Goal: Use online tool/utility: Utilize a website feature to perform a specific function

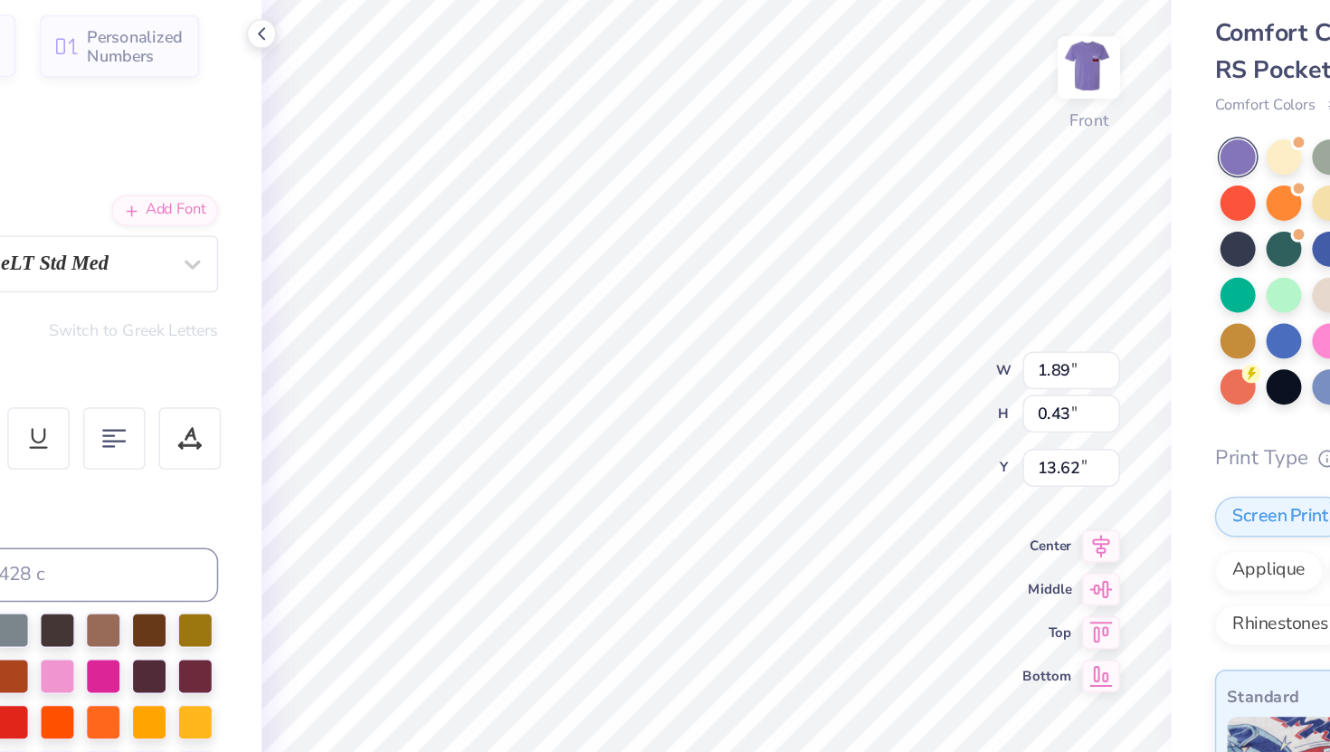
type input "1.89"
type input "0.43"
type input "13.62"
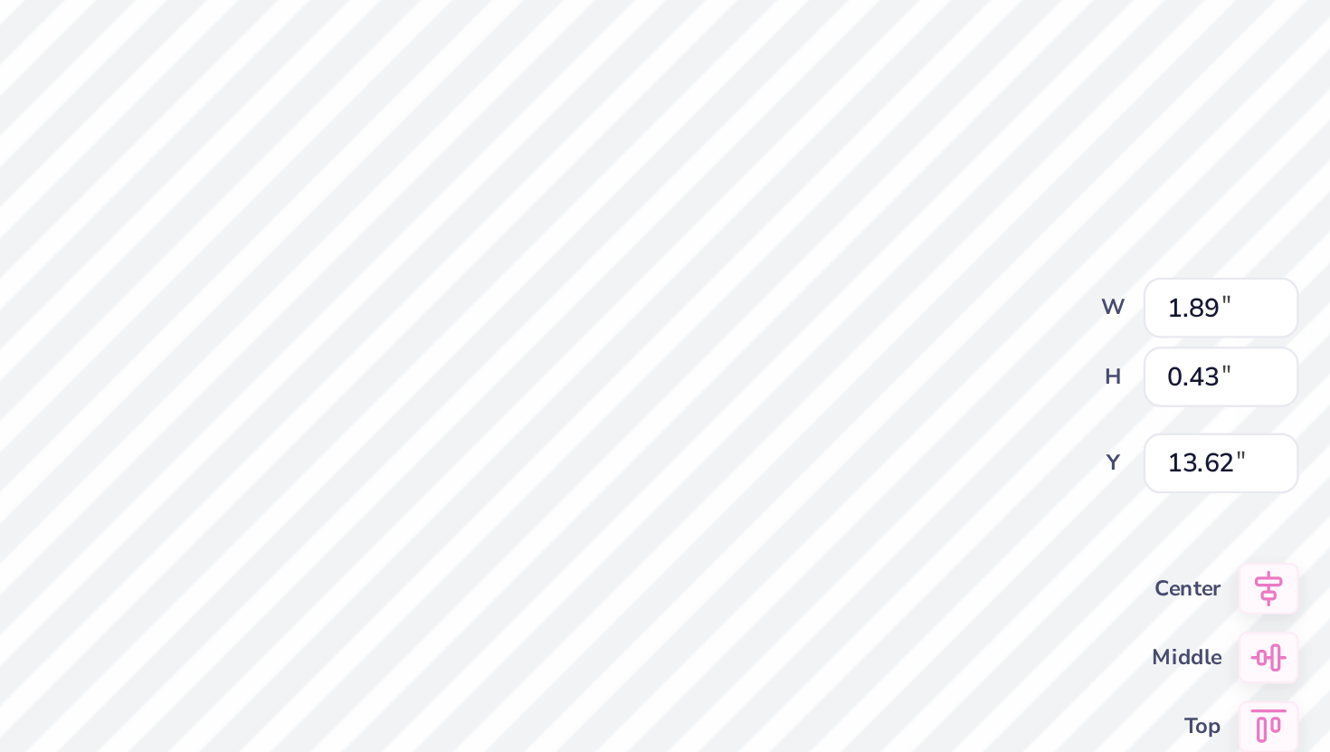
scroll to position [0, 5]
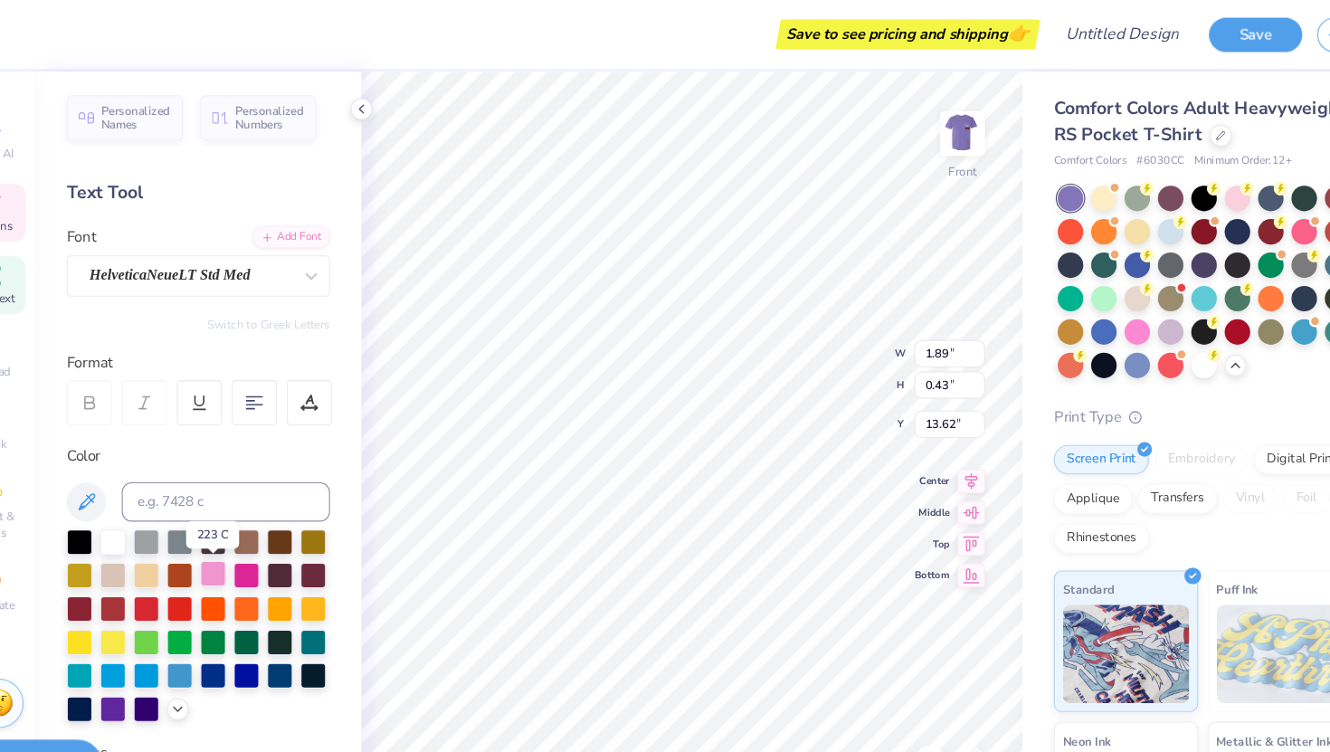
click at [246, 529] on div at bounding box center [245, 529] width 24 height 24
click at [186, 623] on div at bounding box center [184, 621] width 24 height 24
click at [121, 499] on div at bounding box center [122, 498] width 24 height 24
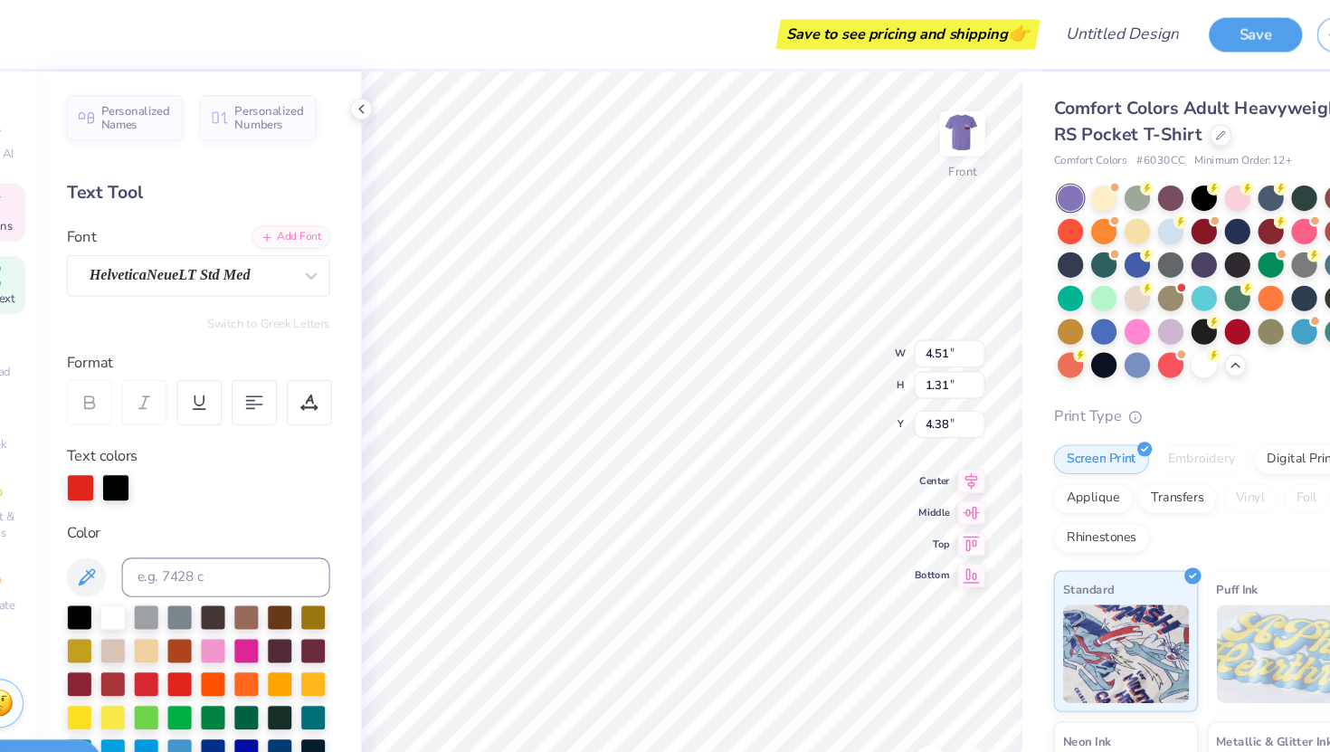
scroll to position [68, 0]
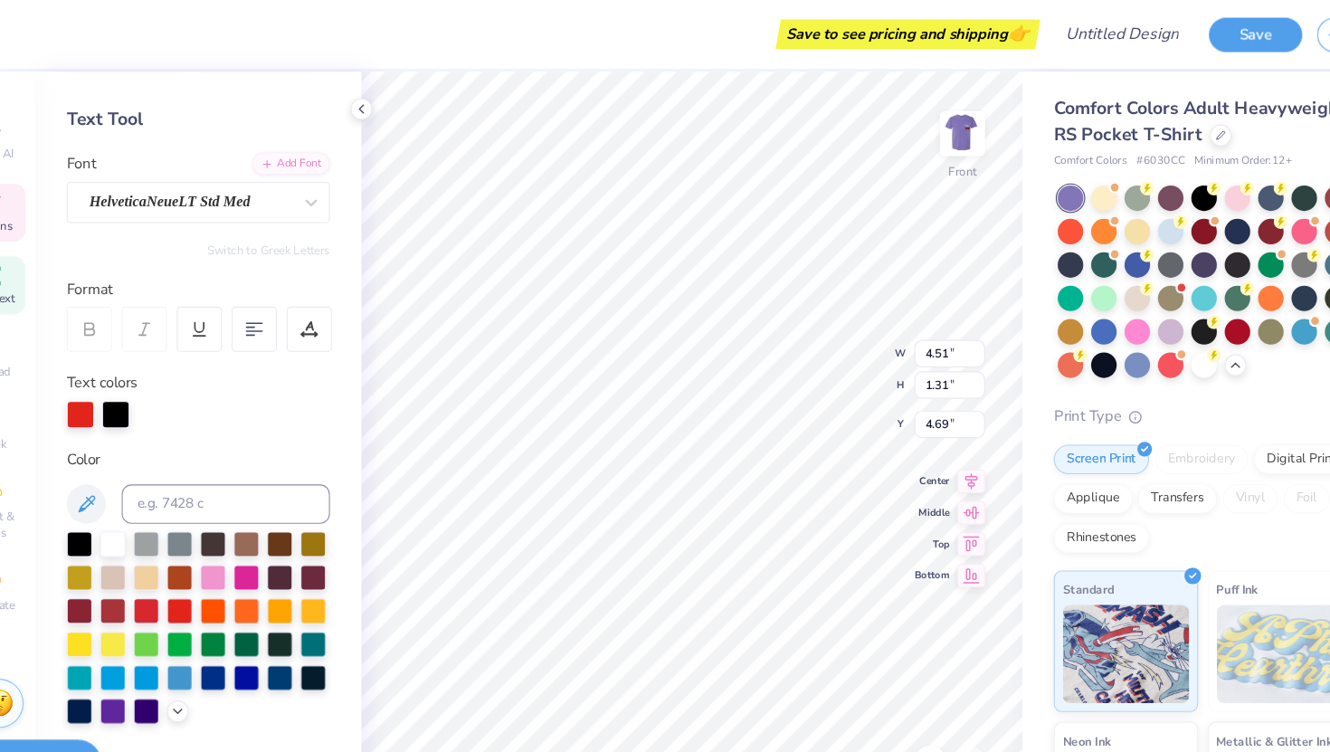
type input "4.69"
type input "8.05"
type input "1.15"
type input "3.53"
type input "15.87"
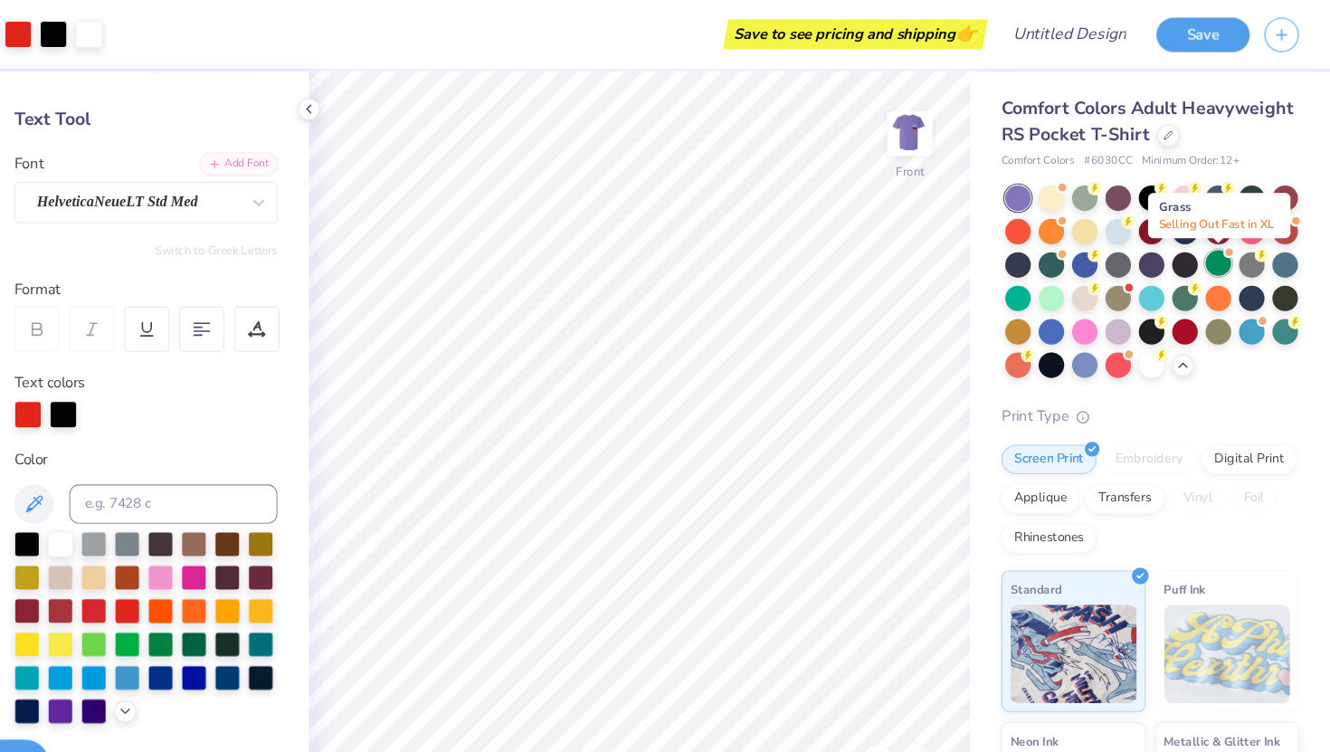
click at [1221, 241] on div at bounding box center [1220, 243] width 24 height 24
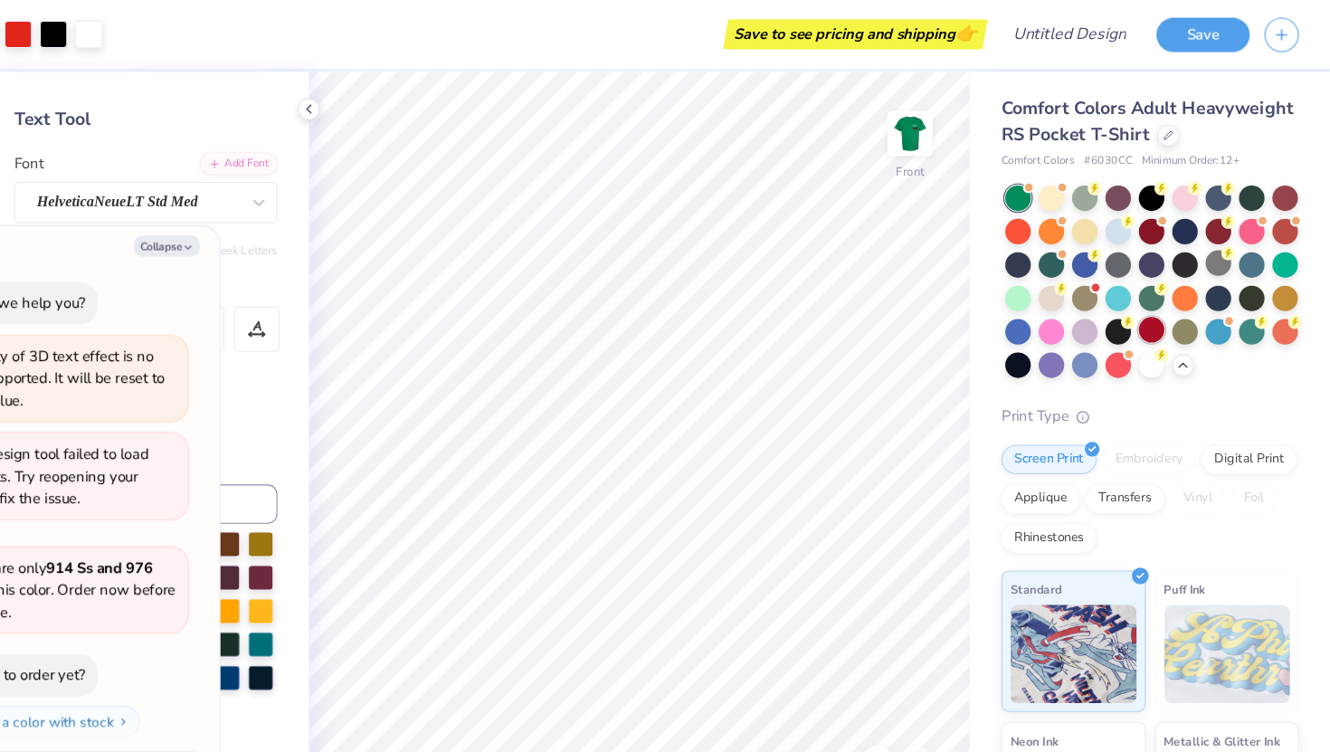
scroll to position [1201, 0]
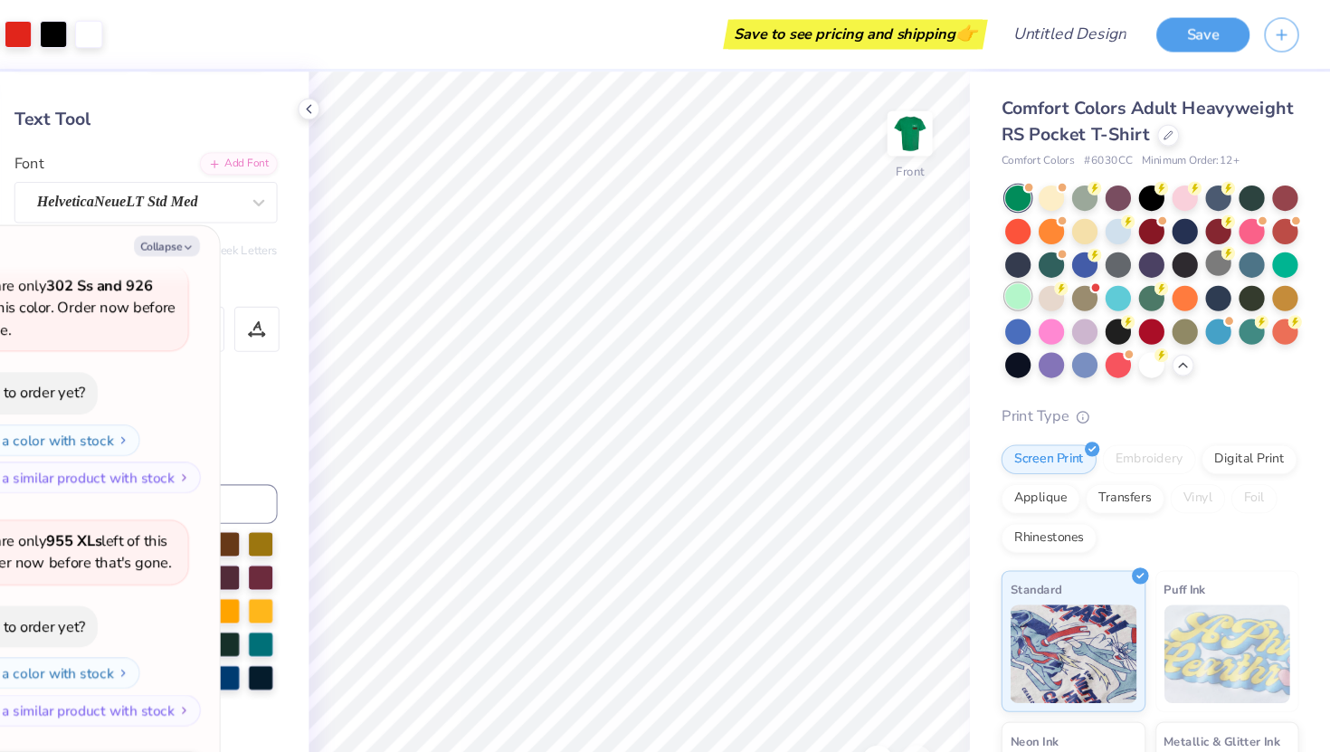
click at [1042, 271] on div at bounding box center [1036, 274] width 24 height 24
click at [1065, 334] on div at bounding box center [1066, 335] width 24 height 24
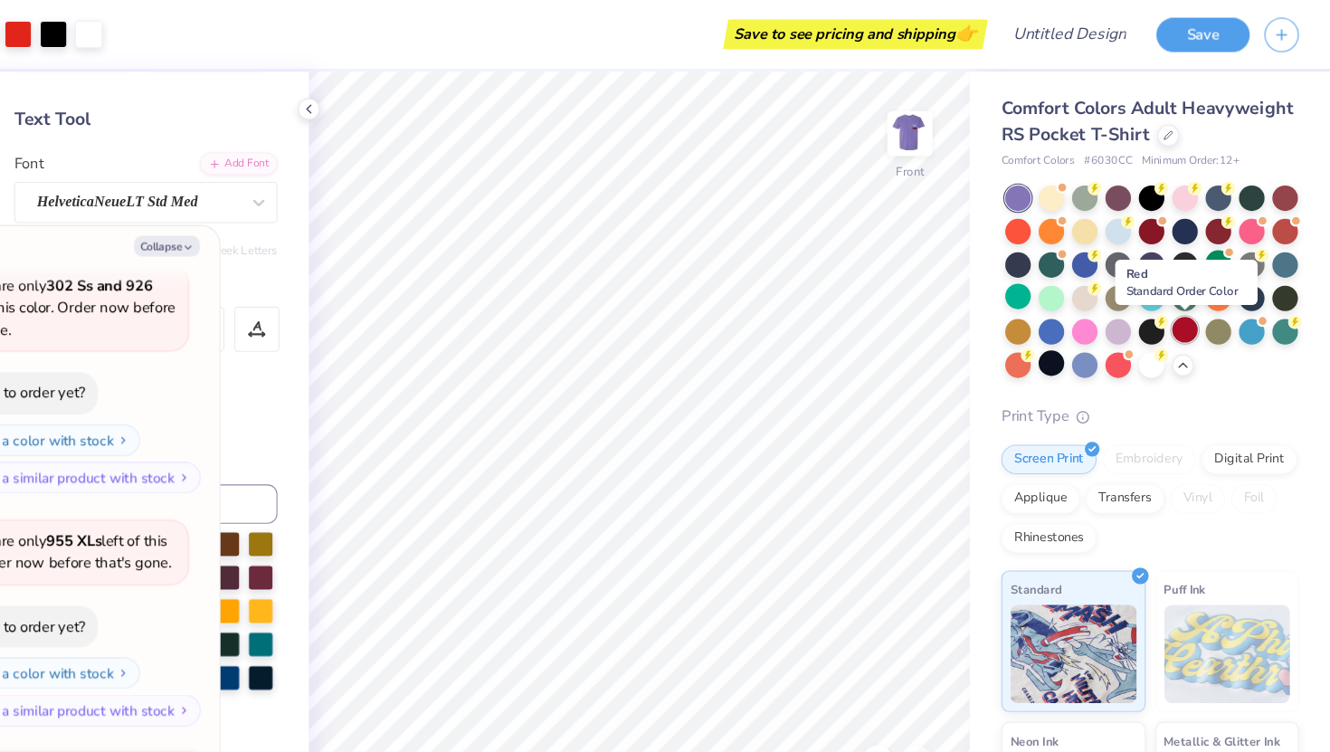
click at [1190, 305] on div at bounding box center [1189, 304] width 24 height 24
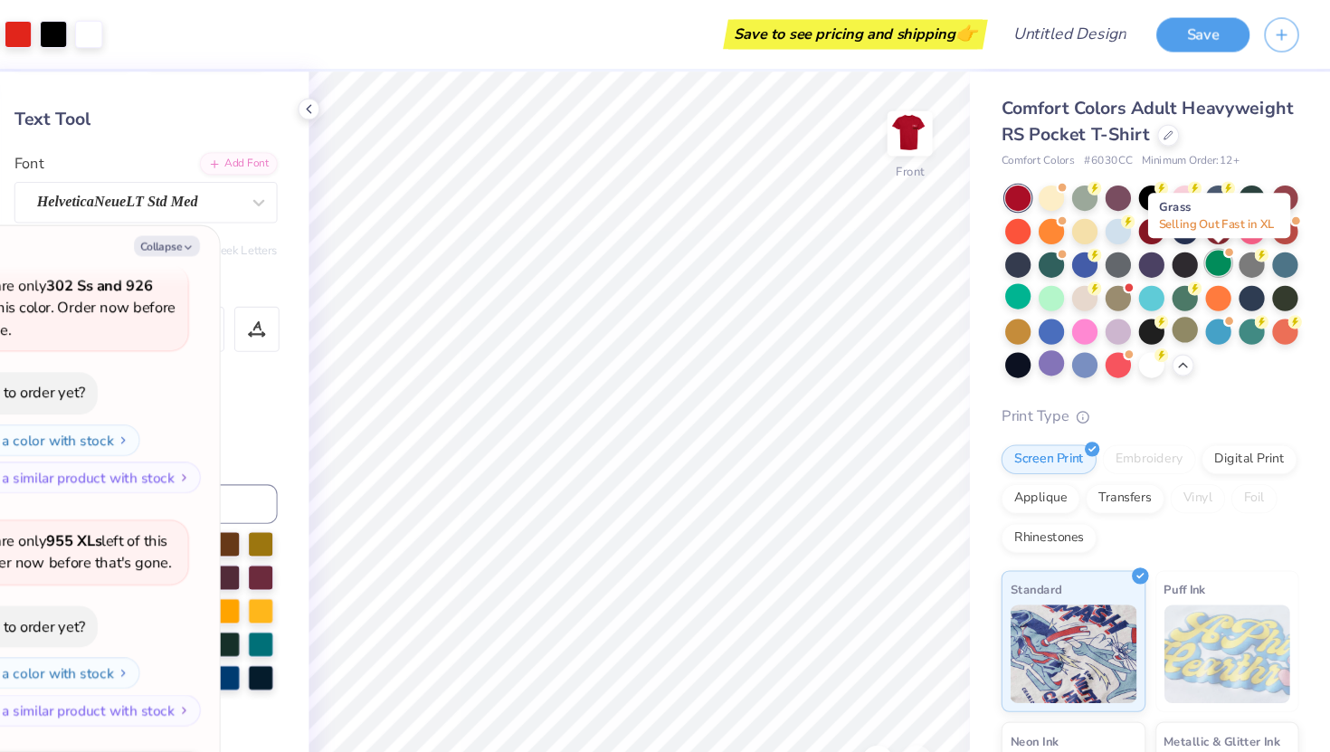
click at [1222, 239] on div at bounding box center [1220, 243] width 24 height 24
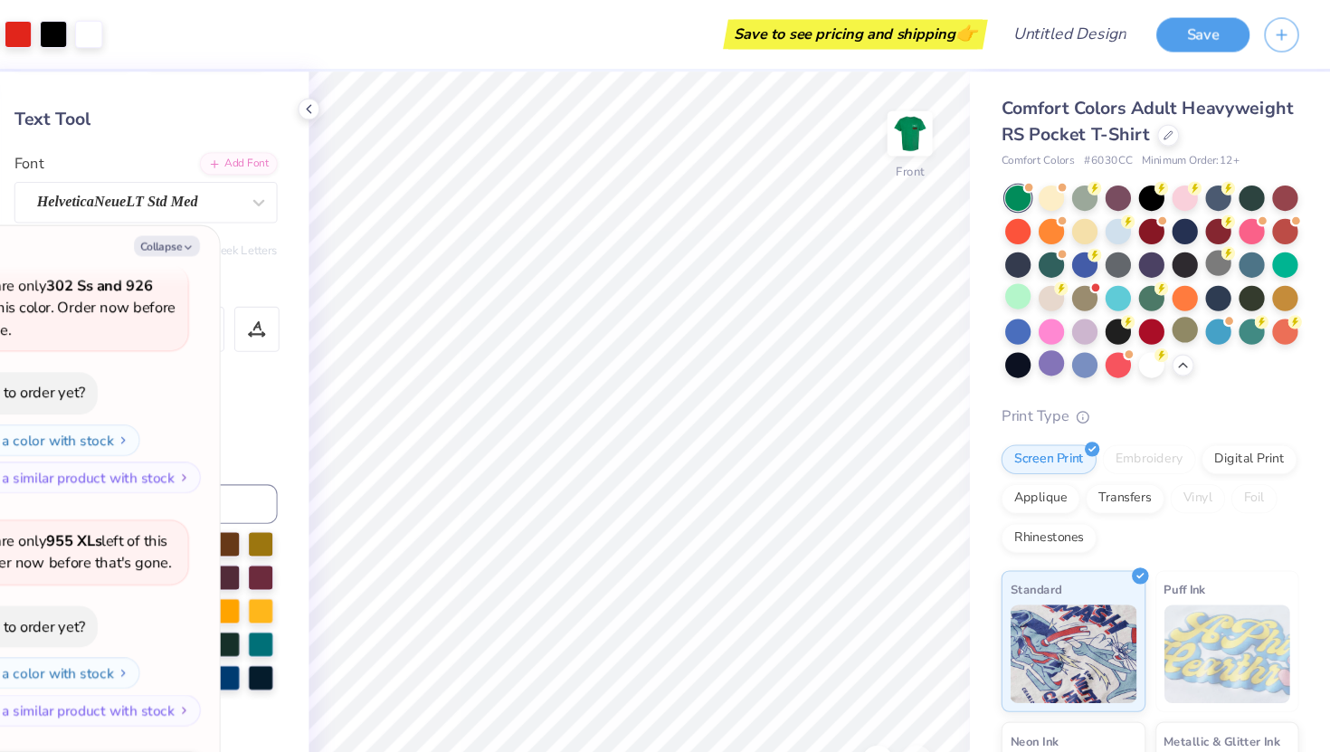
scroll to position [1415, 0]
click at [1192, 234] on div at bounding box center [1189, 243] width 24 height 24
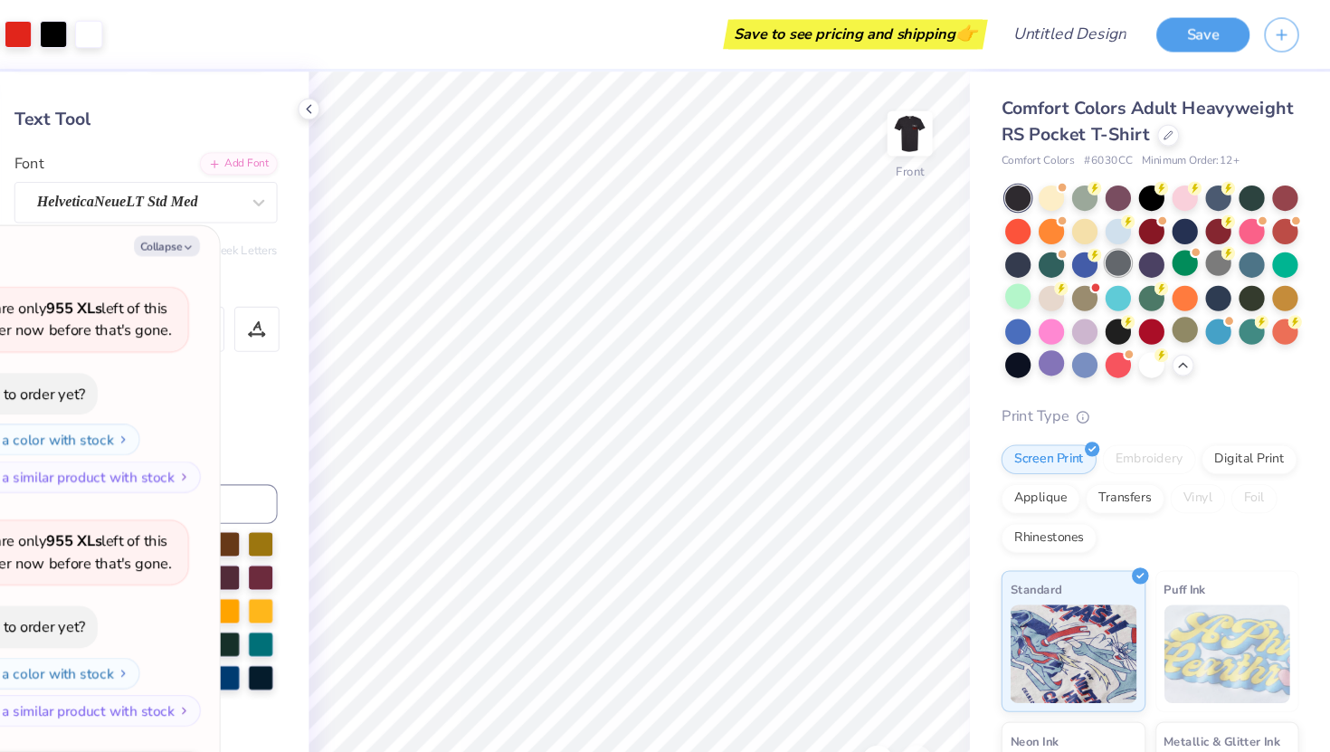
click at [1126, 236] on div at bounding box center [1128, 243] width 24 height 24
click at [1071, 175] on span at bounding box center [1076, 172] width 10 height 10
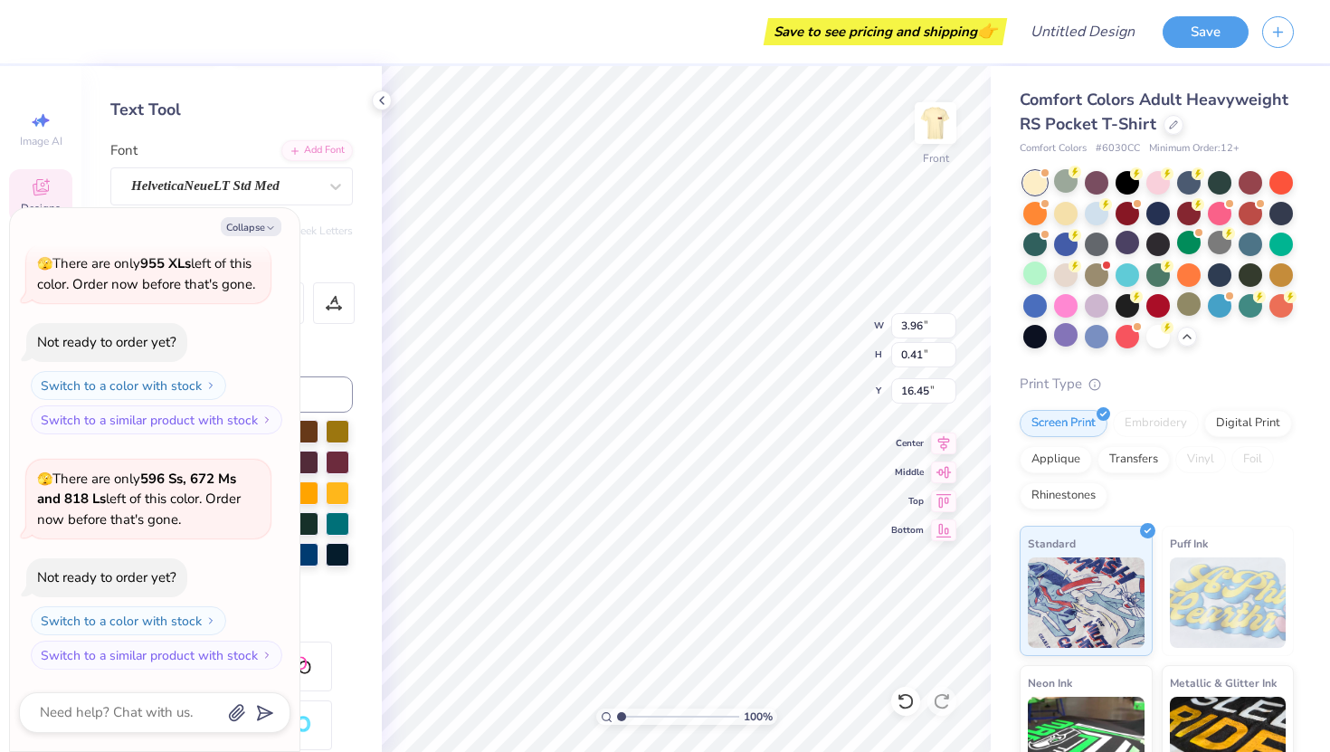
scroll to position [0, 5]
click at [246, 227] on button "Collapse" at bounding box center [251, 226] width 61 height 19
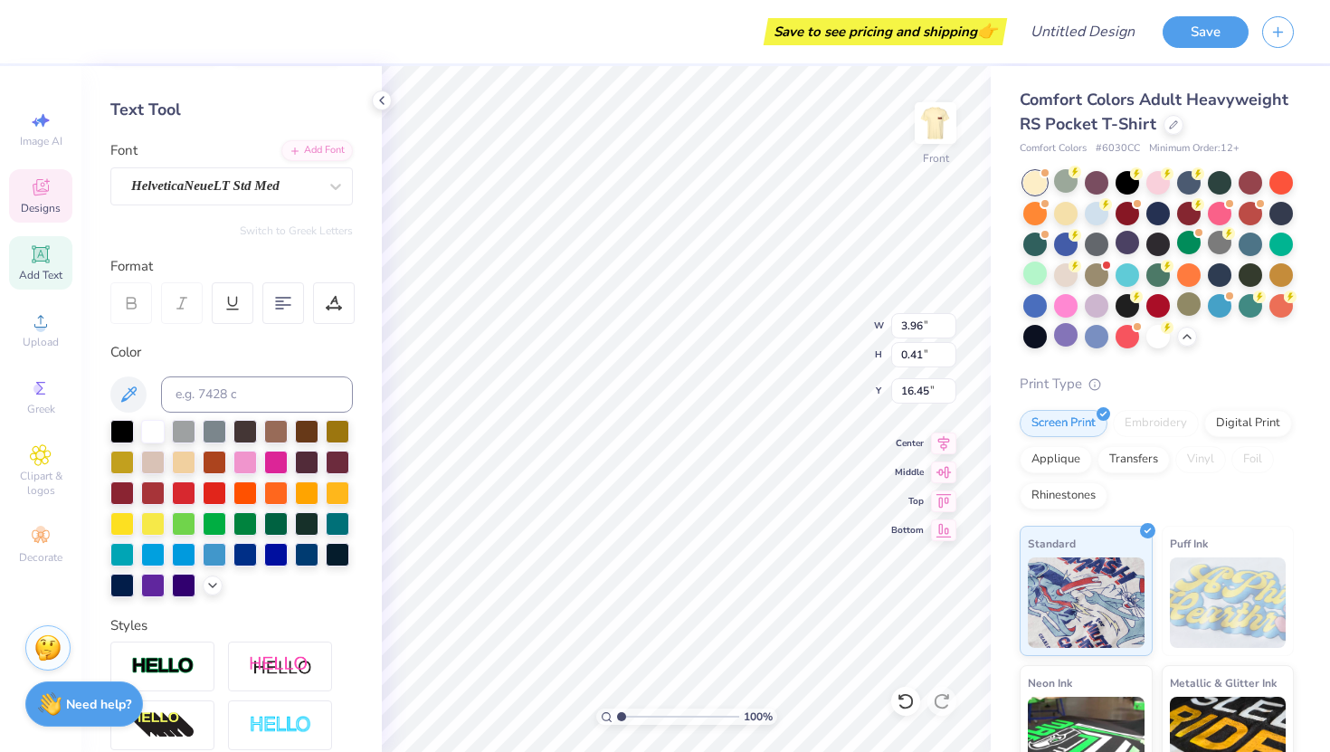
click at [246, 221] on div "Personalized Names Personalized Numbers Text Tool Add Font Font HelveticaNeueLT…" at bounding box center [231, 409] width 300 height 686
click at [122, 424] on div at bounding box center [122, 432] width 24 height 24
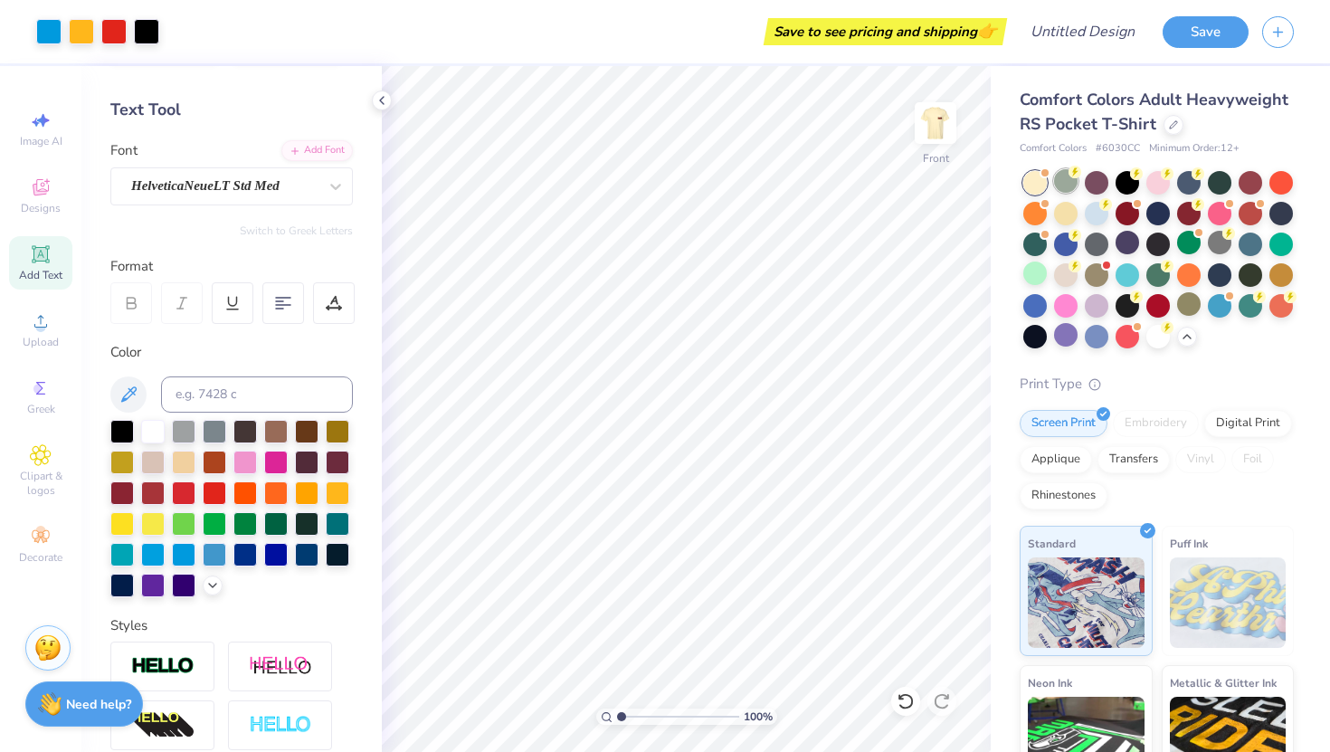
click at [1063, 181] on div at bounding box center [1066, 181] width 24 height 24
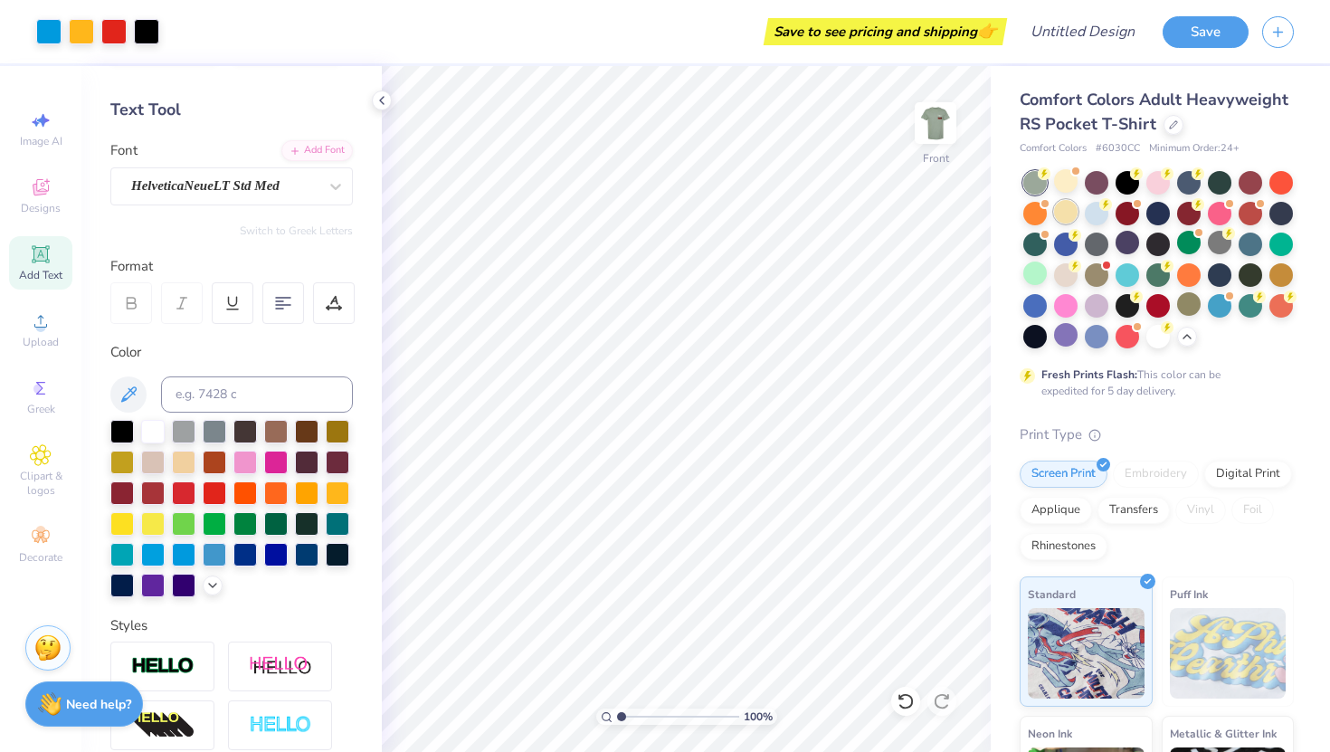
click at [1063, 214] on div at bounding box center [1066, 212] width 24 height 24
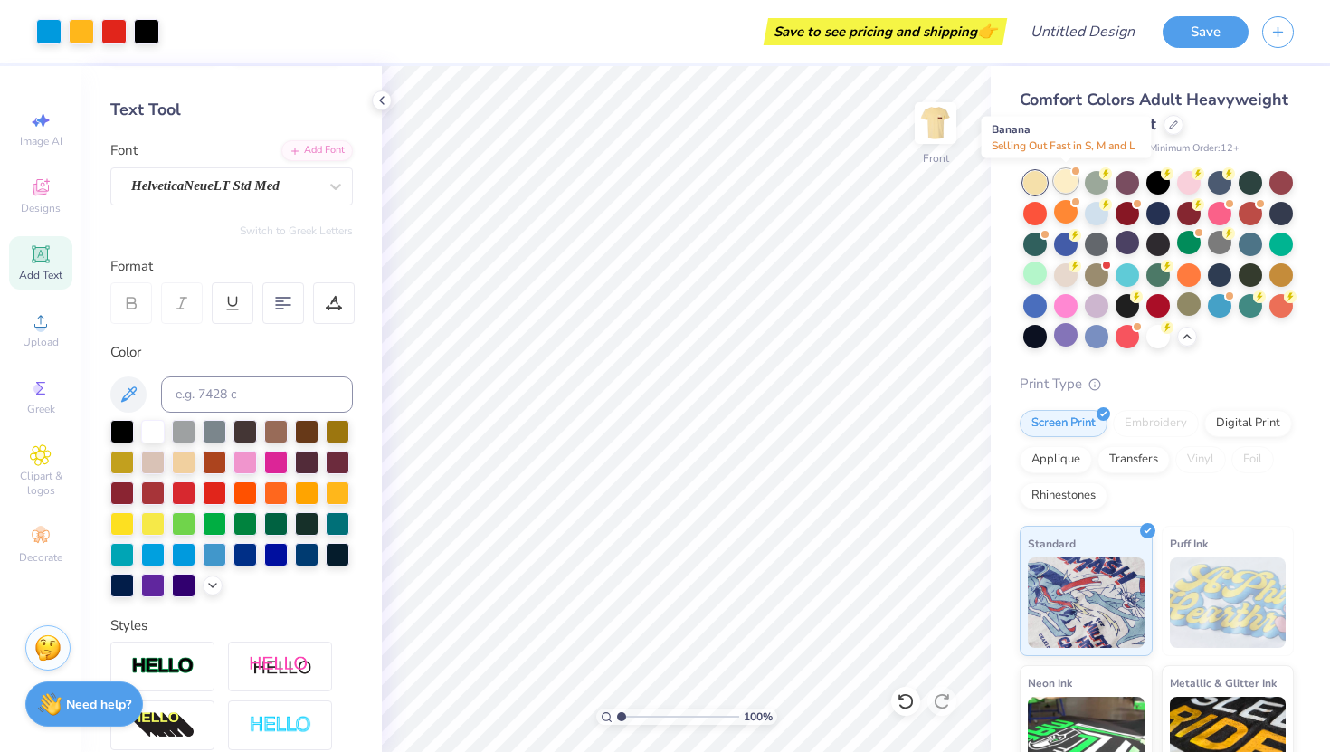
click at [1063, 189] on div at bounding box center [1066, 181] width 24 height 24
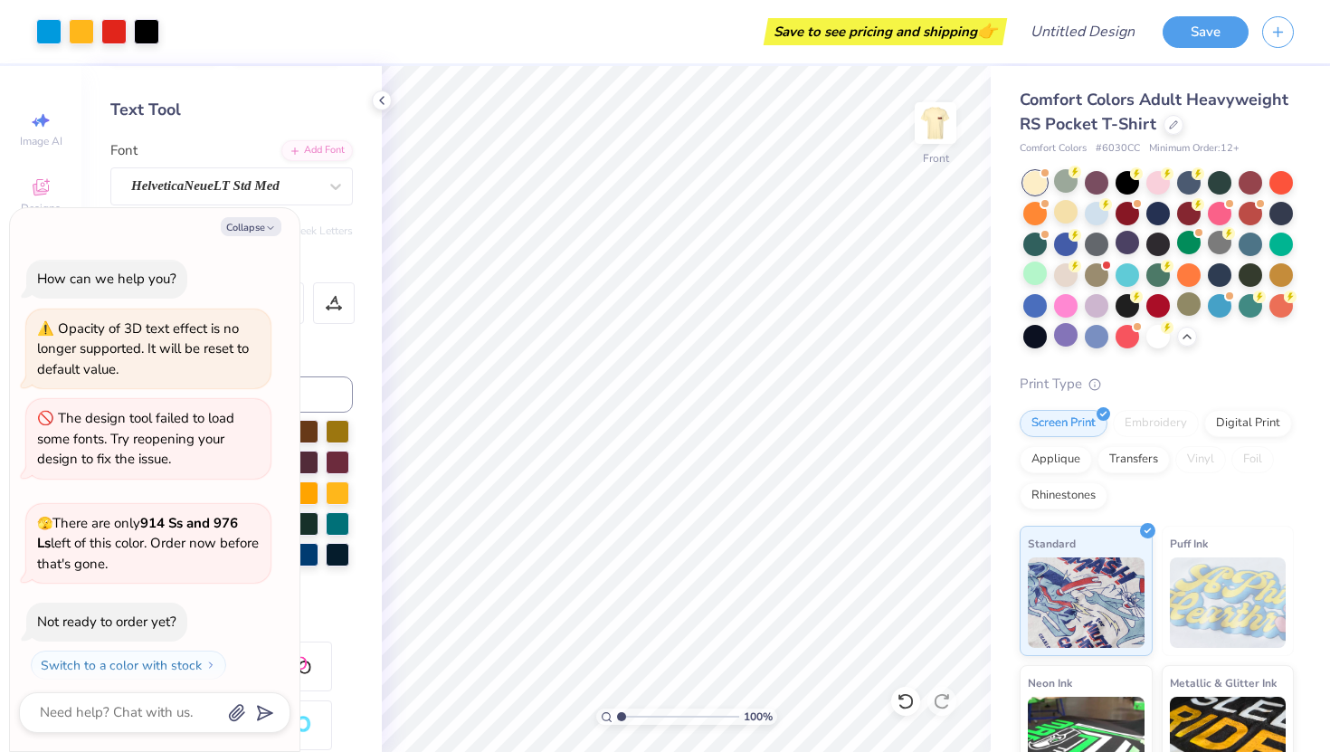
scroll to position [1886, 0]
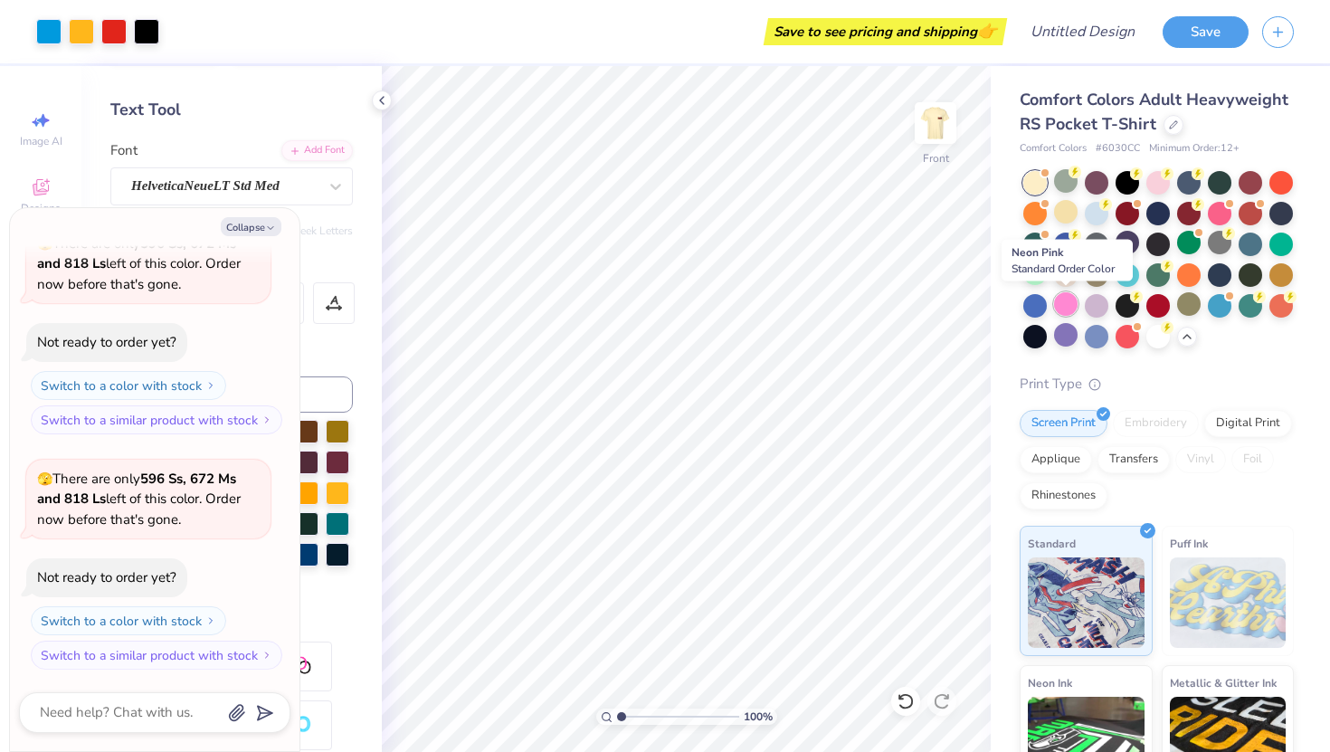
click at [1064, 310] on div at bounding box center [1066, 304] width 24 height 24
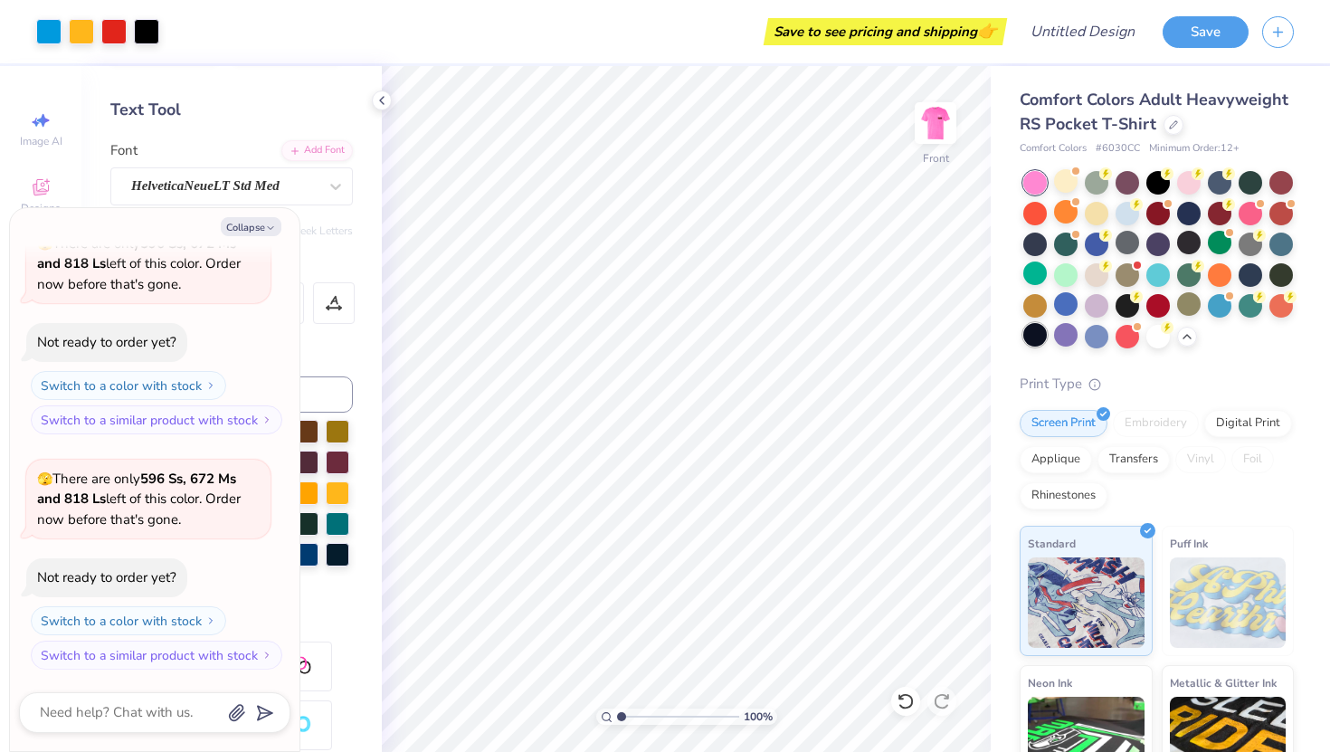
click at [1037, 337] on div at bounding box center [1036, 335] width 24 height 24
click at [1122, 302] on div at bounding box center [1128, 304] width 24 height 24
click at [1192, 311] on div at bounding box center [1189, 304] width 24 height 24
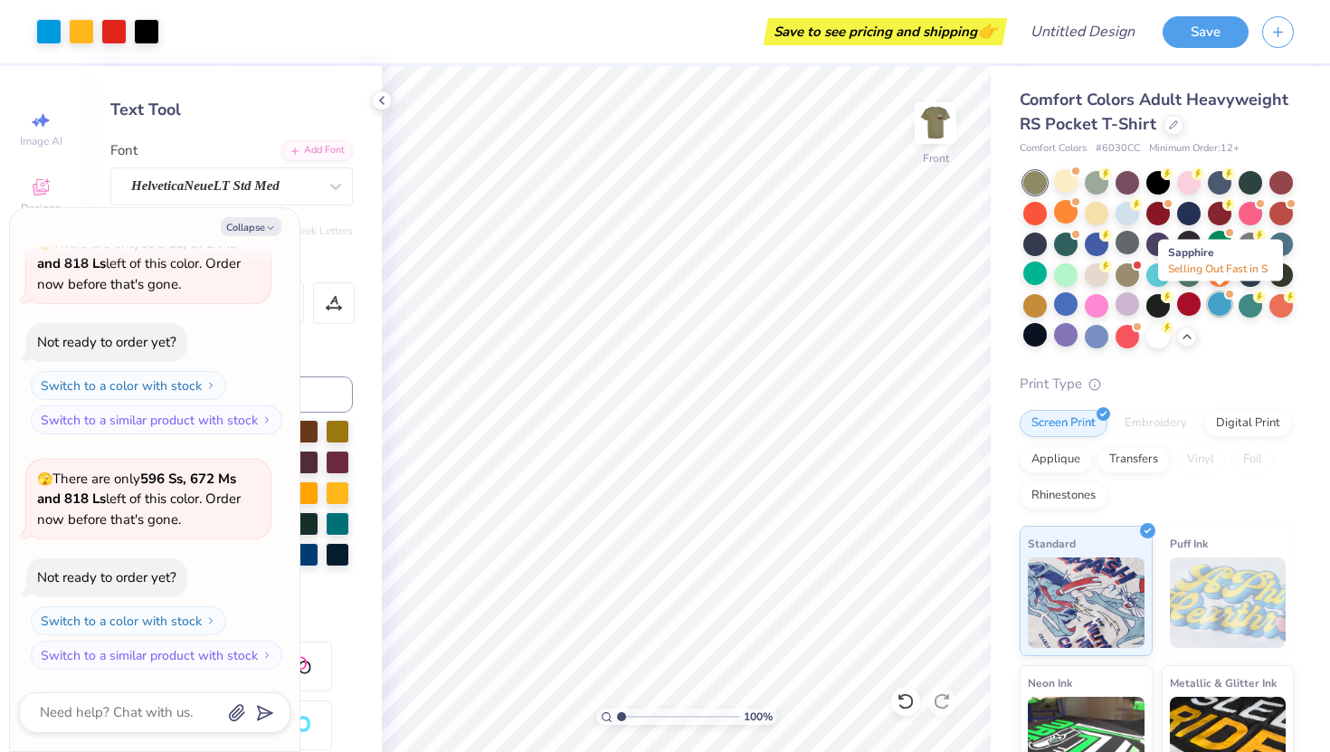
click at [1224, 305] on div at bounding box center [1220, 304] width 24 height 24
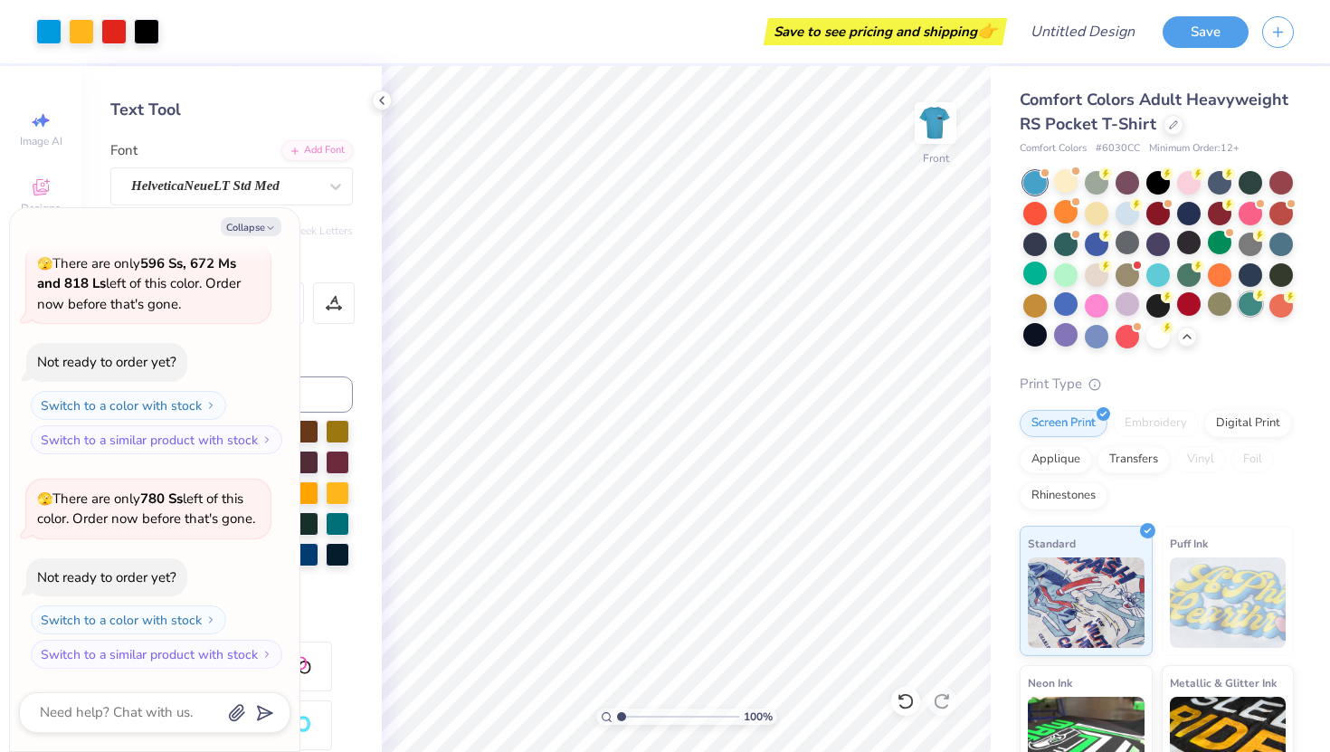
click at [1251, 307] on div at bounding box center [1251, 304] width 24 height 24
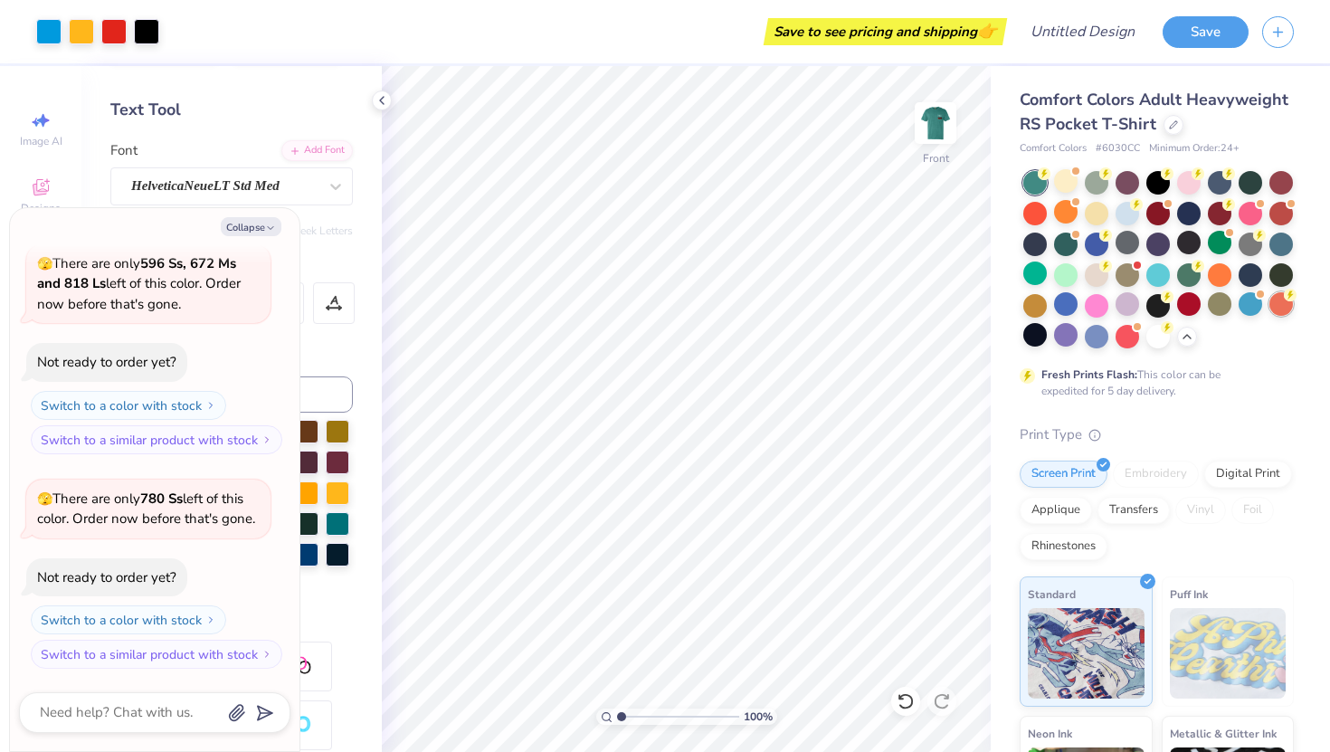
click at [1283, 305] on div at bounding box center [1282, 304] width 24 height 24
click at [1281, 271] on div at bounding box center [1282, 274] width 24 height 24
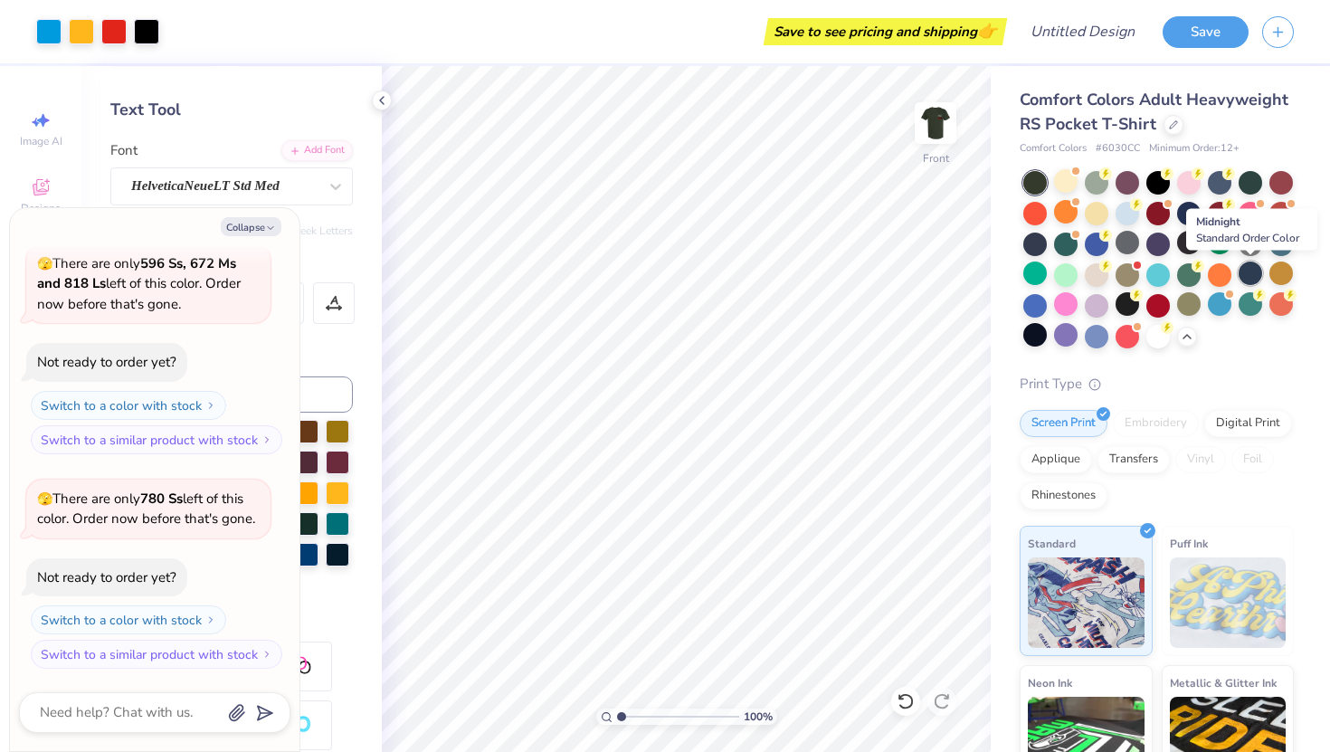
click at [1253, 273] on div at bounding box center [1251, 274] width 24 height 24
click at [1216, 273] on div at bounding box center [1220, 274] width 24 height 24
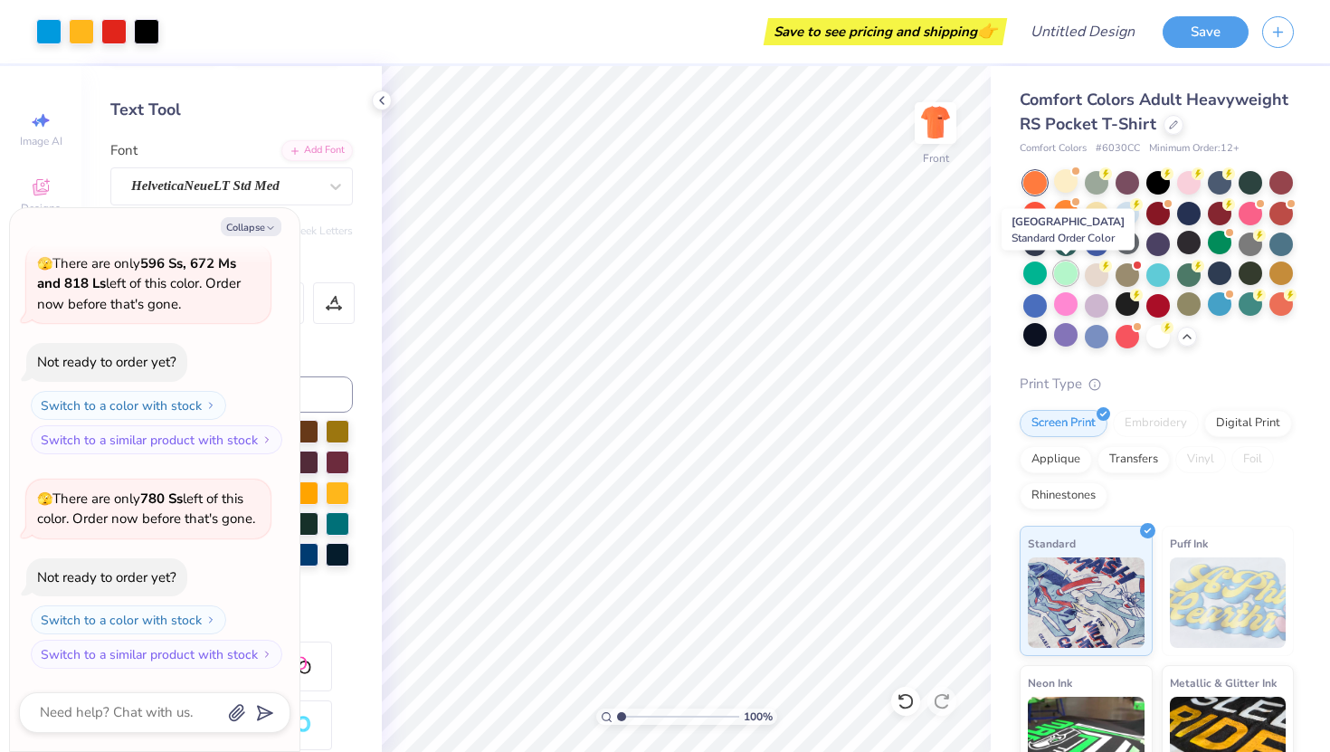
click at [1062, 271] on div at bounding box center [1066, 274] width 24 height 24
click at [1032, 271] on div at bounding box center [1036, 274] width 24 height 24
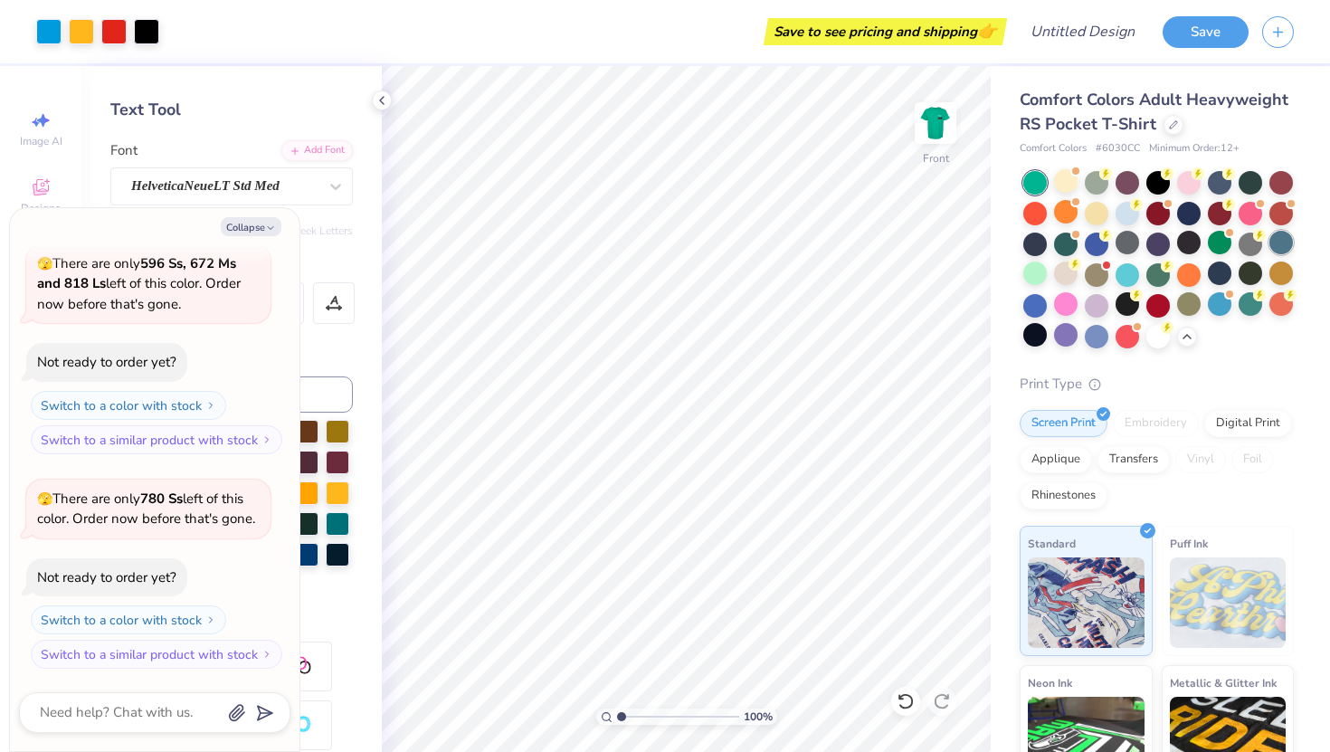
click at [1281, 238] on div at bounding box center [1282, 243] width 24 height 24
click at [1058, 182] on div at bounding box center [1066, 181] width 24 height 24
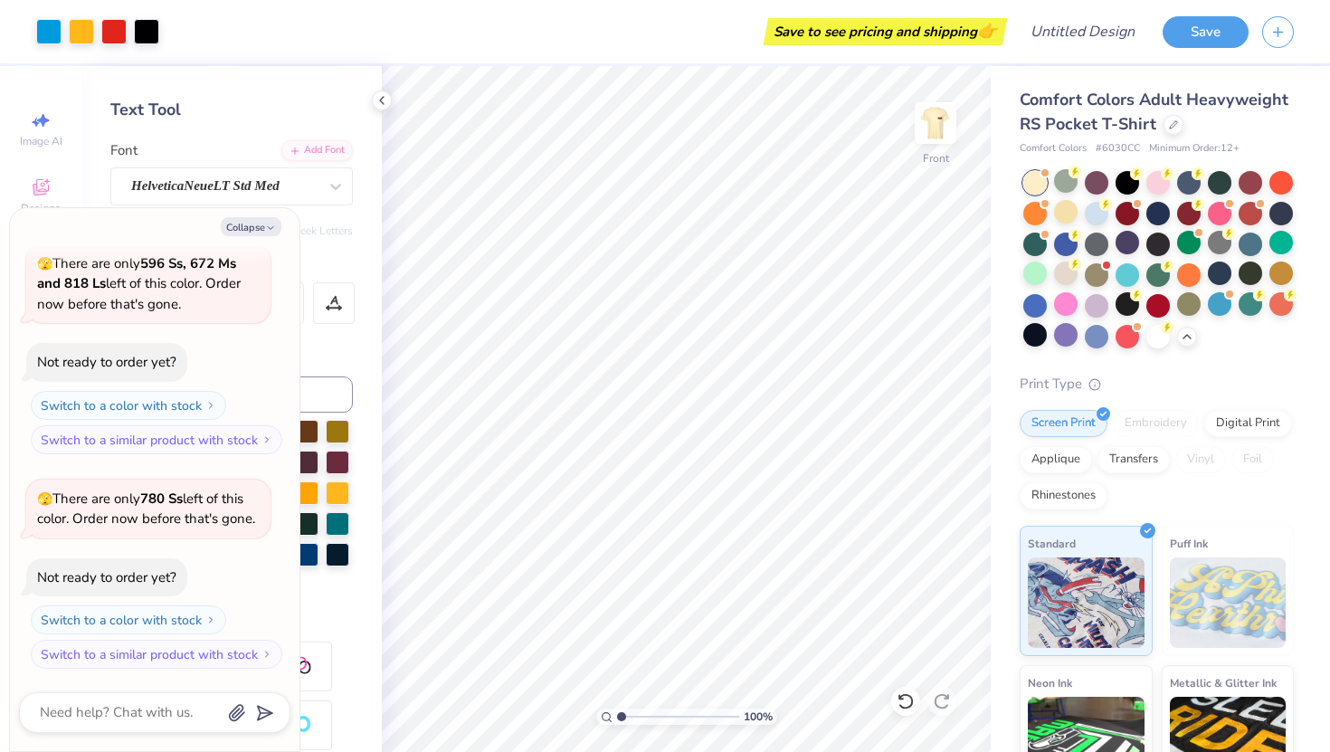
scroll to position [2337, 0]
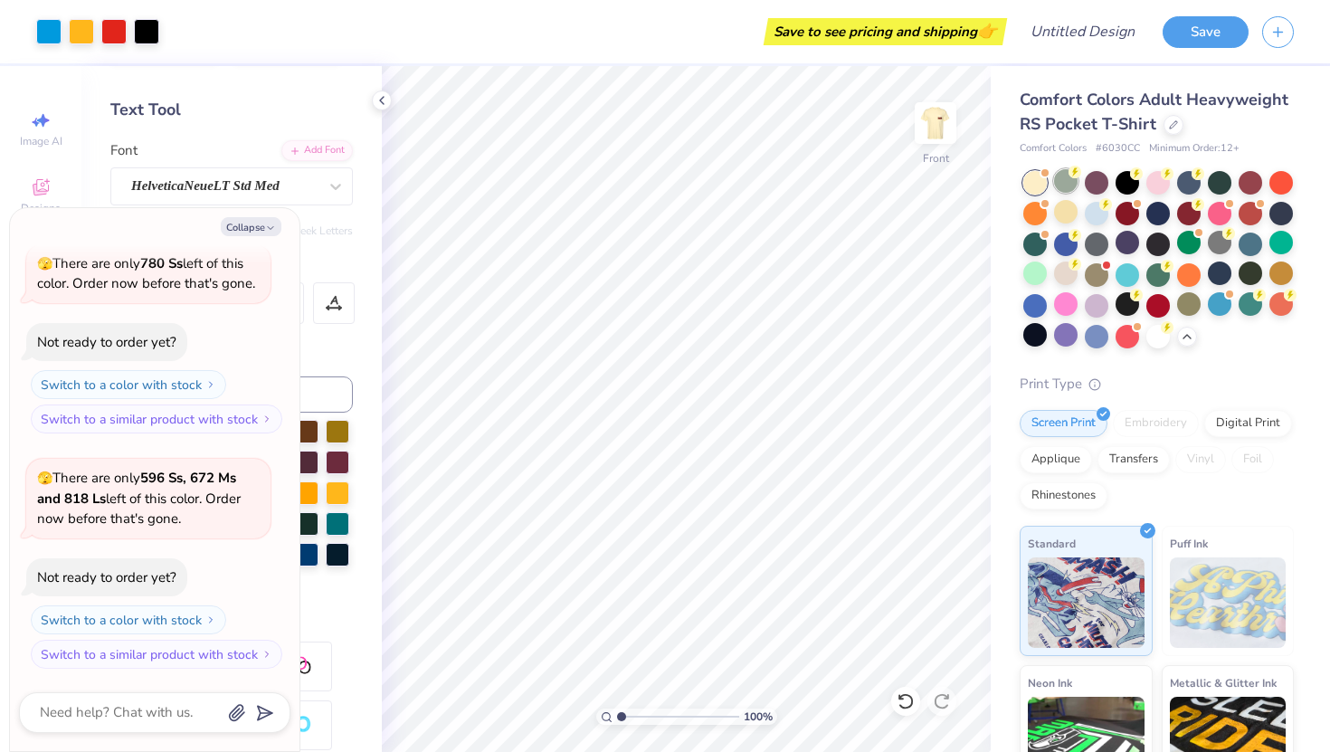
click at [1058, 178] on div at bounding box center [1066, 181] width 24 height 24
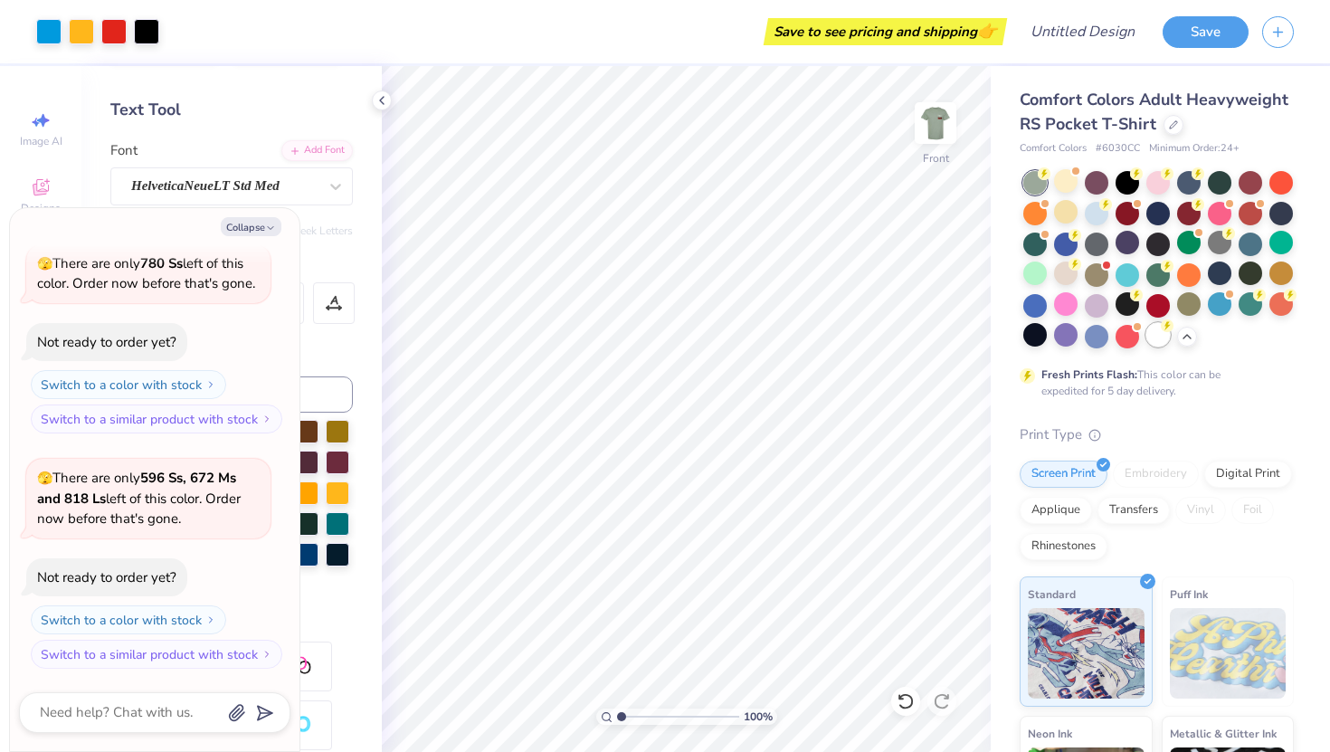
click at [1163, 347] on div "Fresh Prints Flash: This color can be expedited for 5 day delivery." at bounding box center [1157, 285] width 274 height 228
click at [1163, 347] on div at bounding box center [1159, 259] width 271 height 177
click at [1158, 345] on div at bounding box center [1159, 335] width 24 height 24
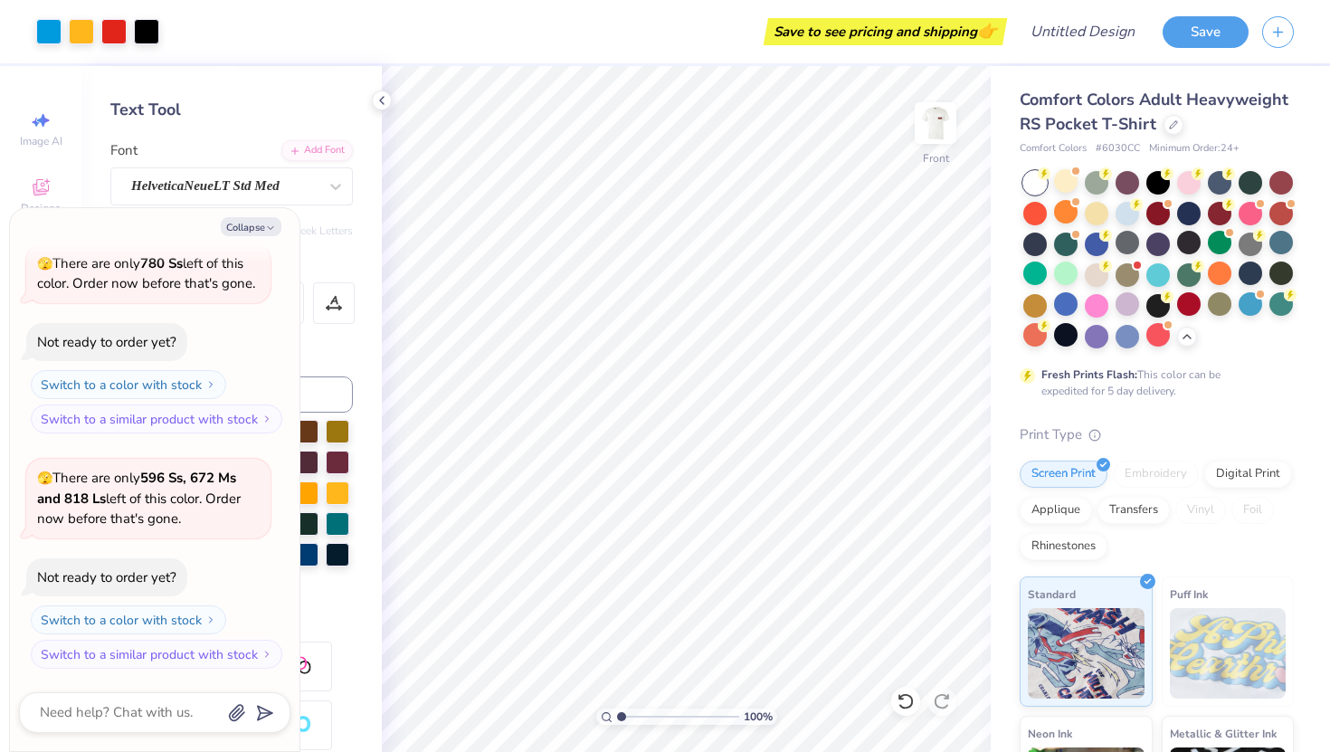
click at [1158, 345] on div at bounding box center [1159, 335] width 24 height 24
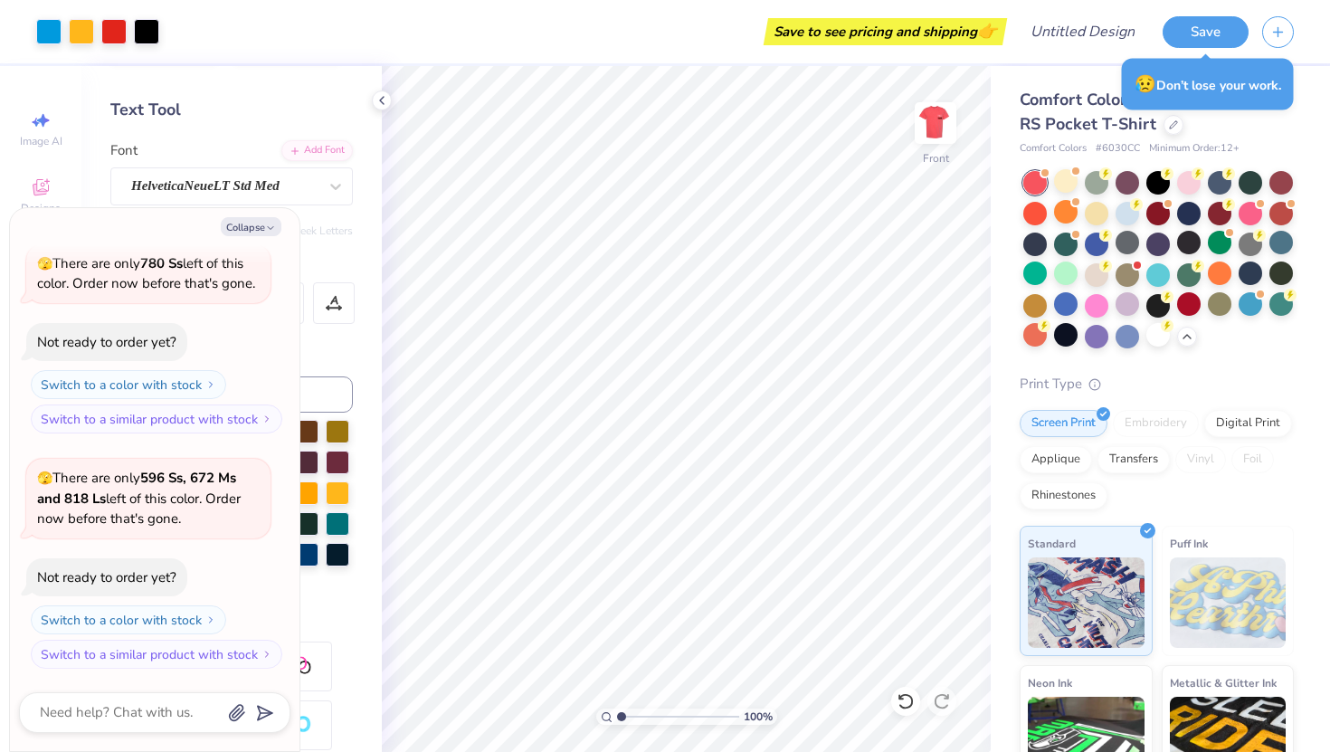
scroll to position [2551, 0]
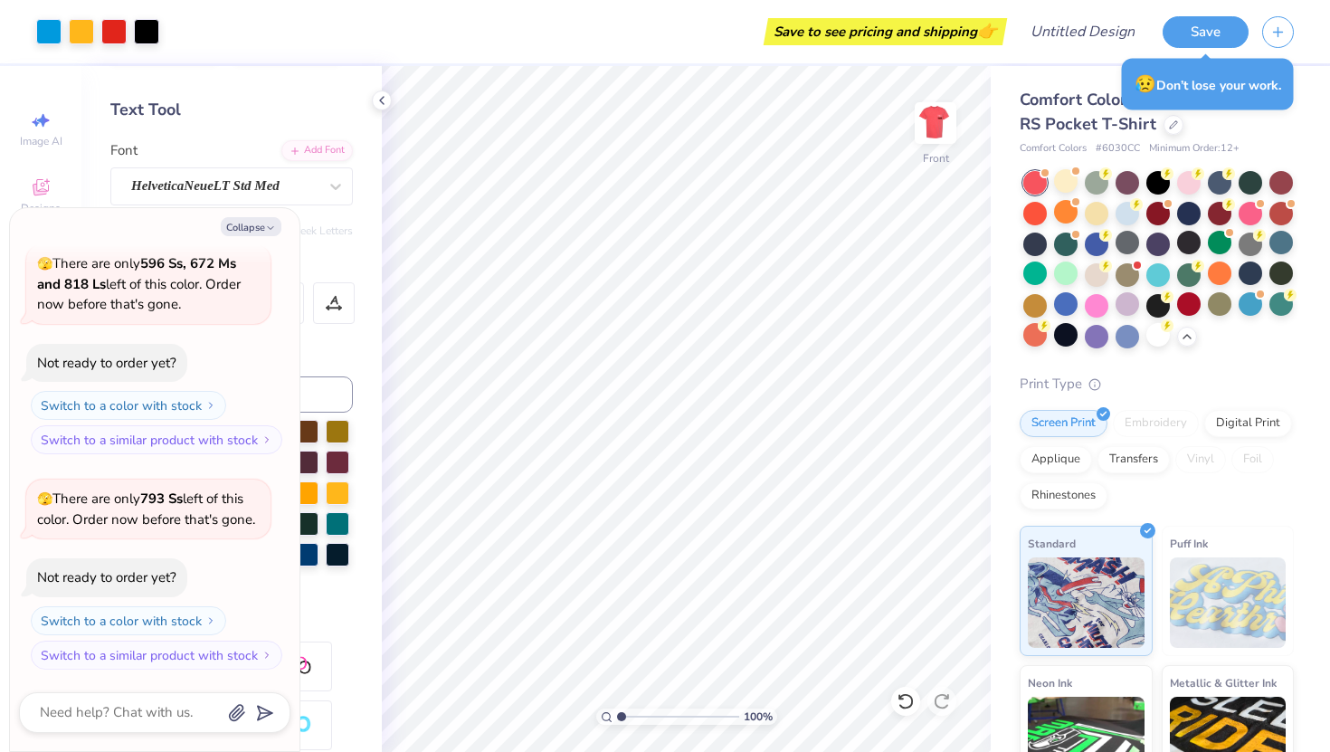
click at [1141, 341] on div at bounding box center [1159, 259] width 271 height 177
click at [1070, 334] on div at bounding box center [1066, 335] width 24 height 24
click at [1157, 188] on div at bounding box center [1159, 181] width 24 height 24
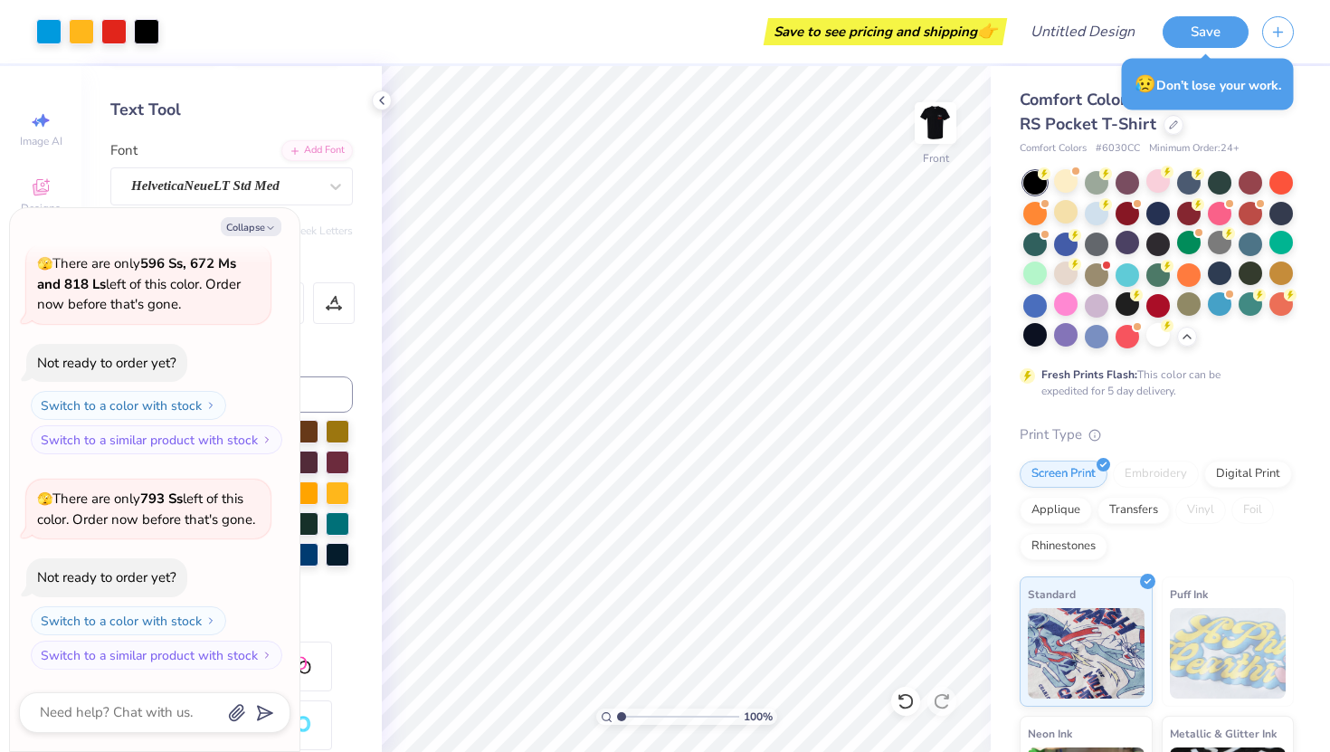
click at [1157, 188] on div at bounding box center [1159, 181] width 24 height 24
click at [1186, 186] on div at bounding box center [1189, 181] width 24 height 24
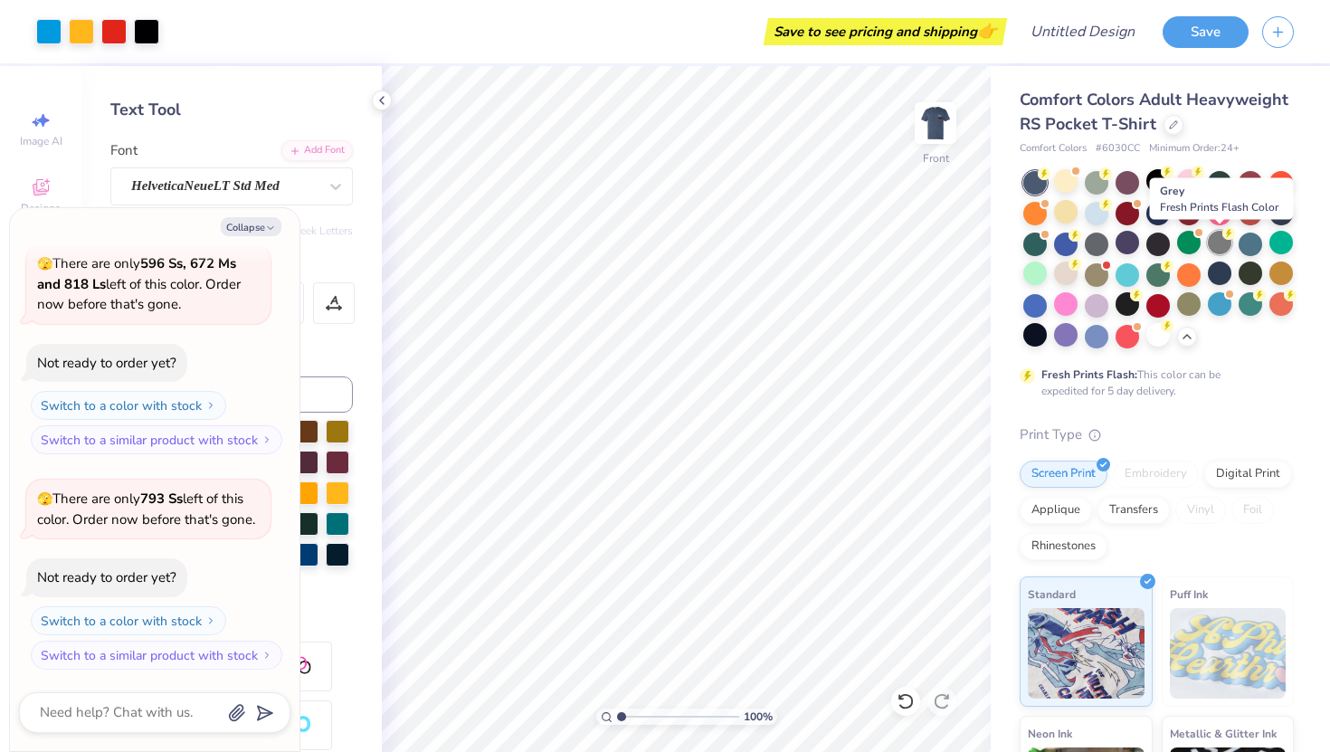
click at [1224, 239] on icon at bounding box center [1229, 233] width 13 height 13
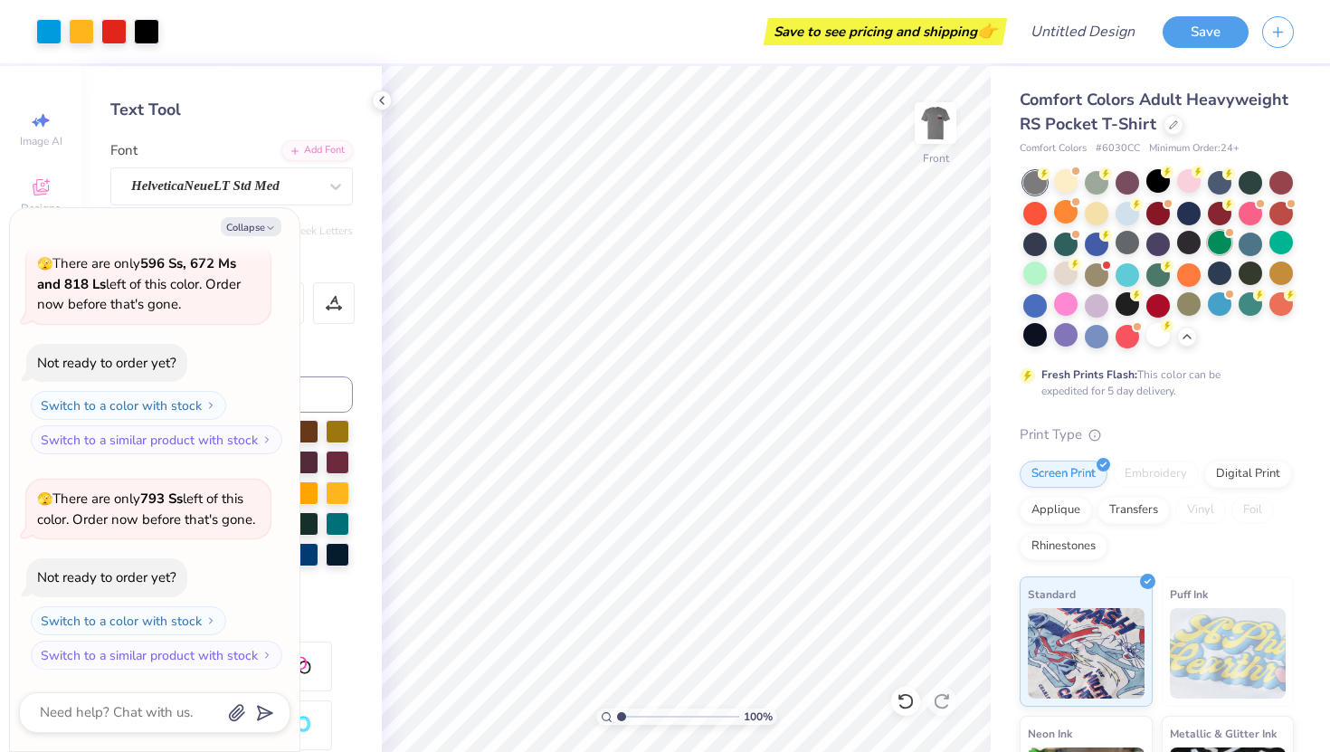
scroll to position [2767, 0]
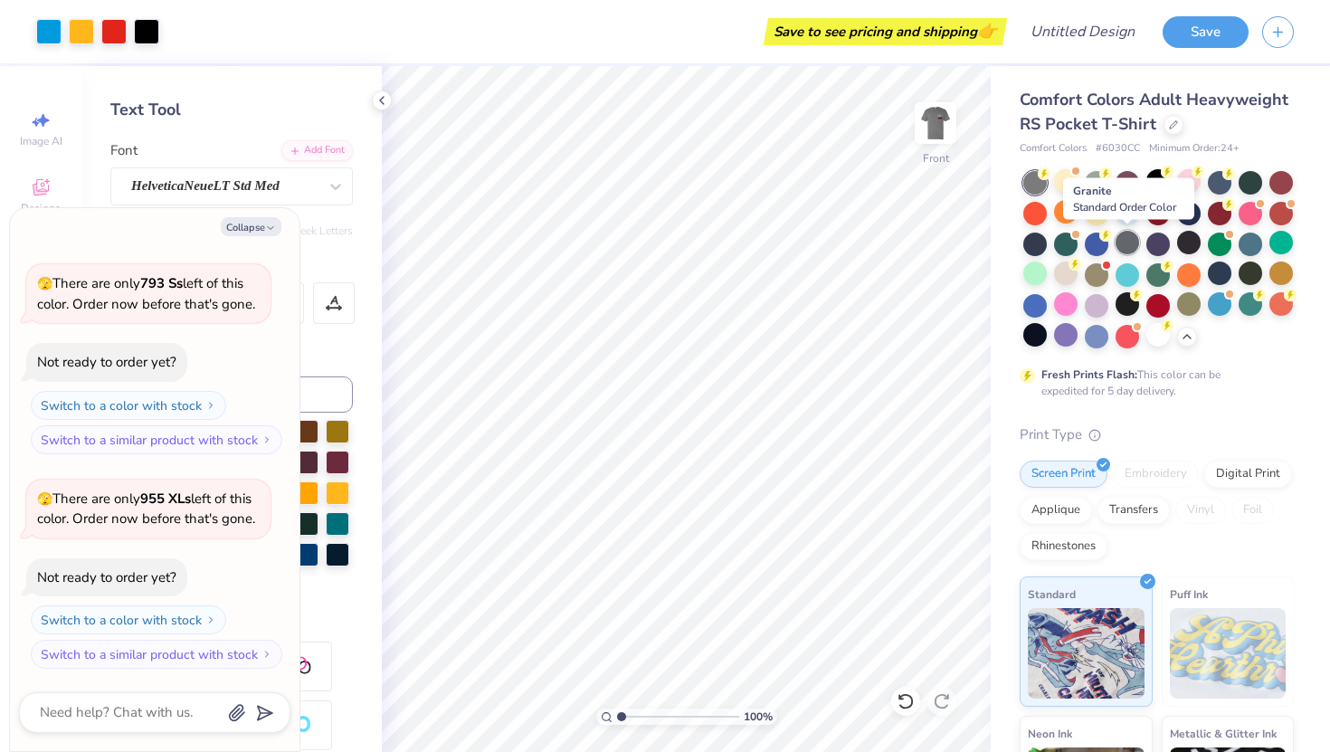
click at [1121, 239] on div at bounding box center [1128, 243] width 24 height 24
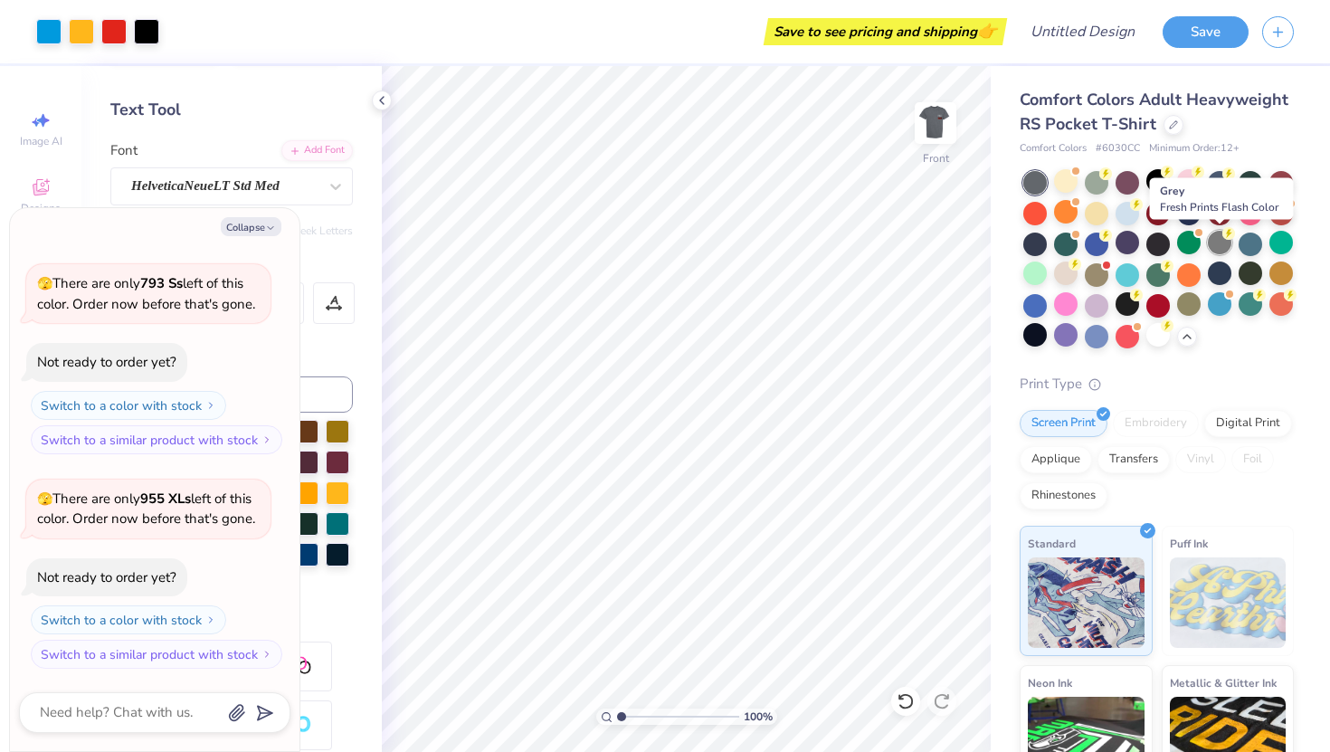
click at [1223, 243] on div at bounding box center [1220, 243] width 24 height 24
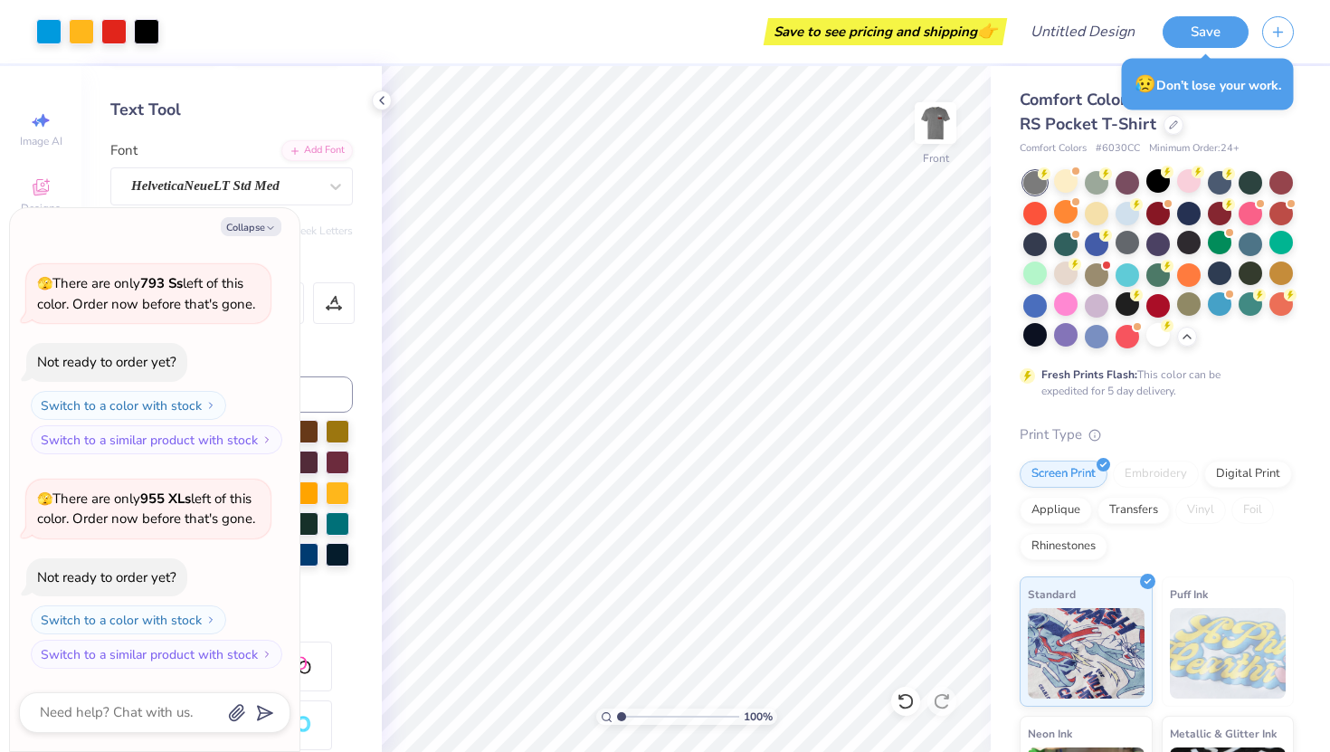
type textarea "x"
